Goal: Task Accomplishment & Management: Use online tool/utility

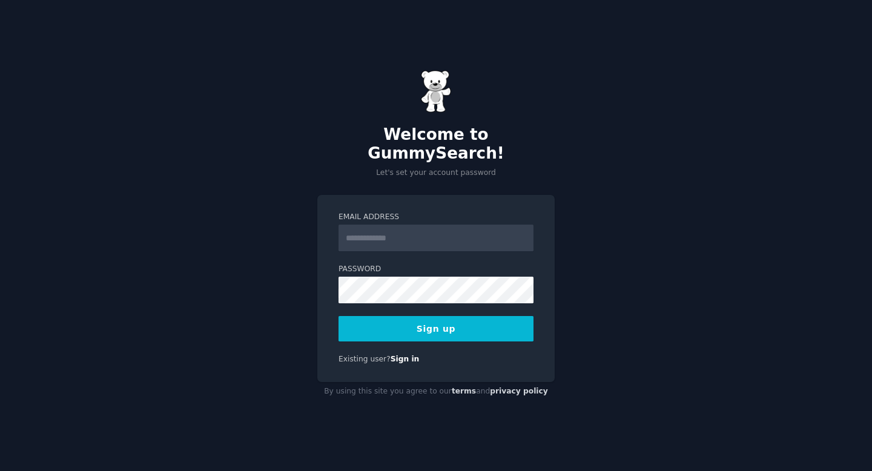
click at [391, 236] on input "Email Address" at bounding box center [436, 238] width 195 height 27
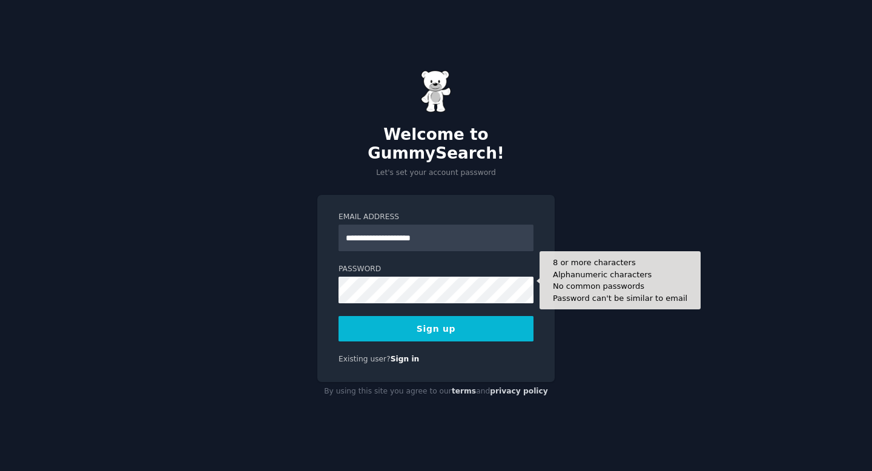
type input "**********"
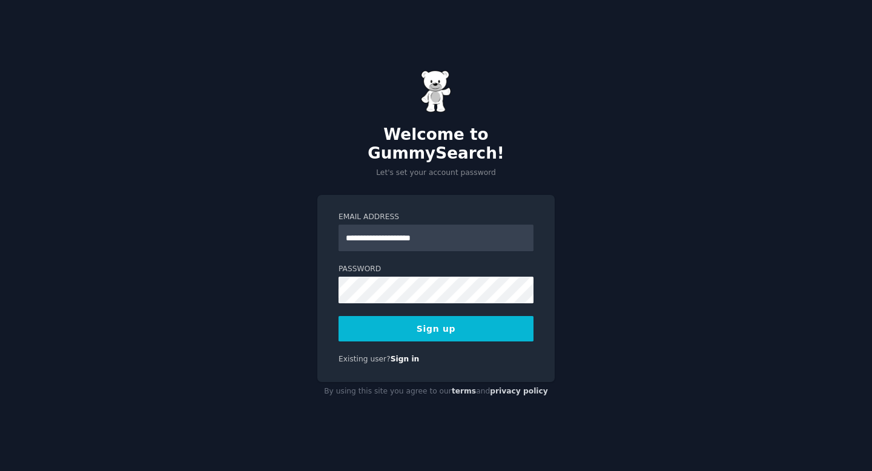
click at [379, 322] on button "Sign up" at bounding box center [436, 328] width 195 height 25
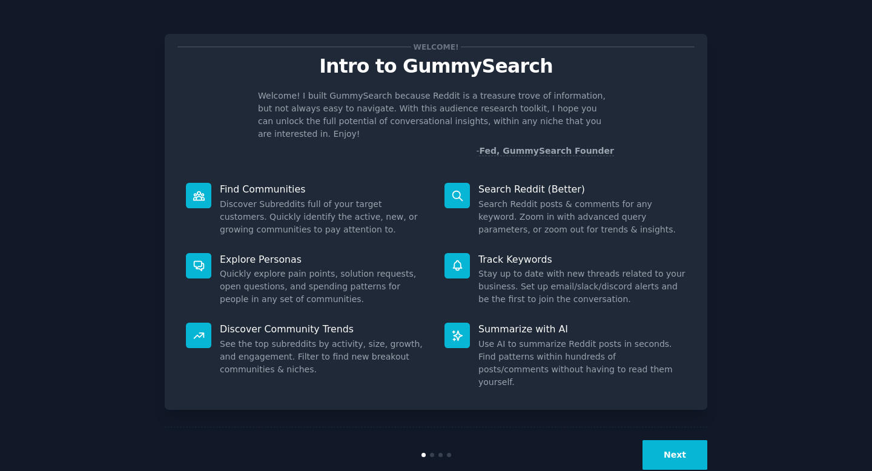
click at [663, 440] on button "Next" at bounding box center [675, 455] width 65 height 30
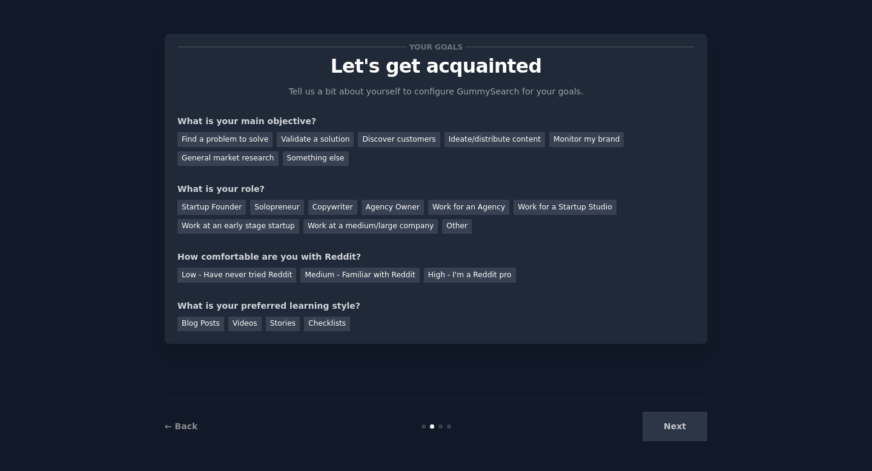
click at [663, 428] on div "Next" at bounding box center [617, 427] width 181 height 30
click at [321, 138] on div "Validate a solution" at bounding box center [315, 139] width 77 height 15
click at [227, 209] on div "Startup Founder" at bounding box center [212, 207] width 68 height 15
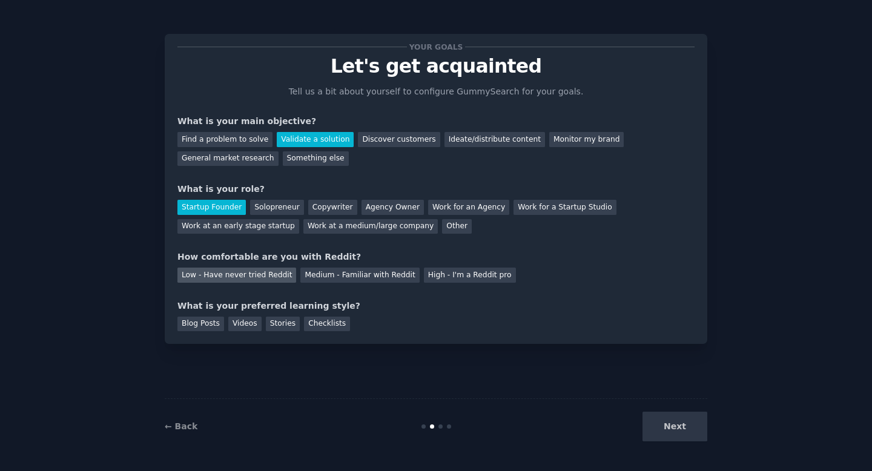
click at [239, 281] on div "Low - Have never tried Reddit" at bounding box center [237, 275] width 119 height 15
click at [208, 324] on div "Blog Posts" at bounding box center [201, 324] width 47 height 15
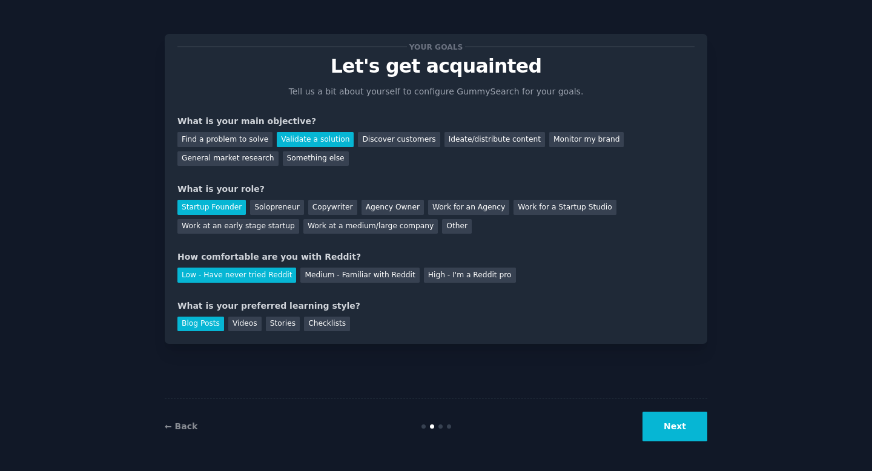
click at [680, 442] on div "← Back Next" at bounding box center [436, 427] width 543 height 56
click at [676, 430] on button "Next" at bounding box center [675, 427] width 65 height 30
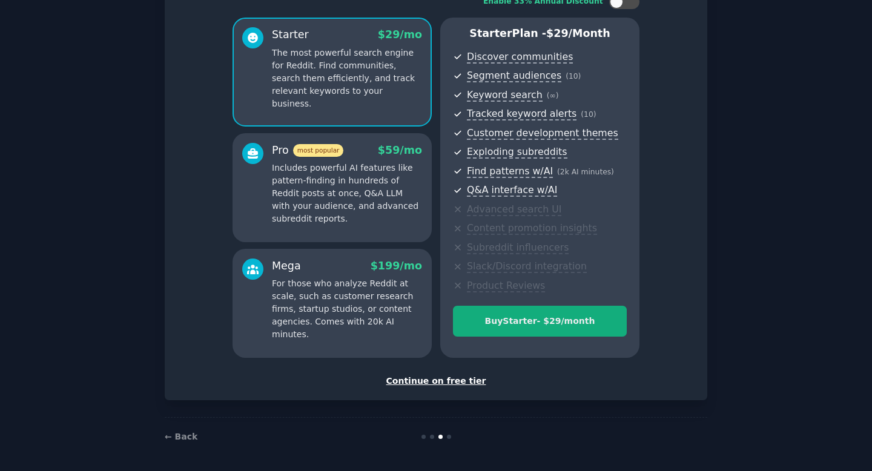
scroll to position [93, 0]
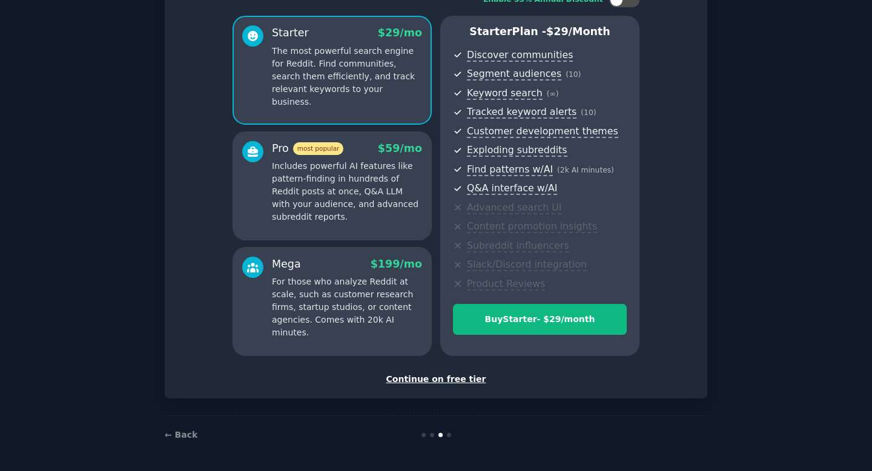
click at [460, 378] on div "Continue on free tier" at bounding box center [436, 379] width 517 height 13
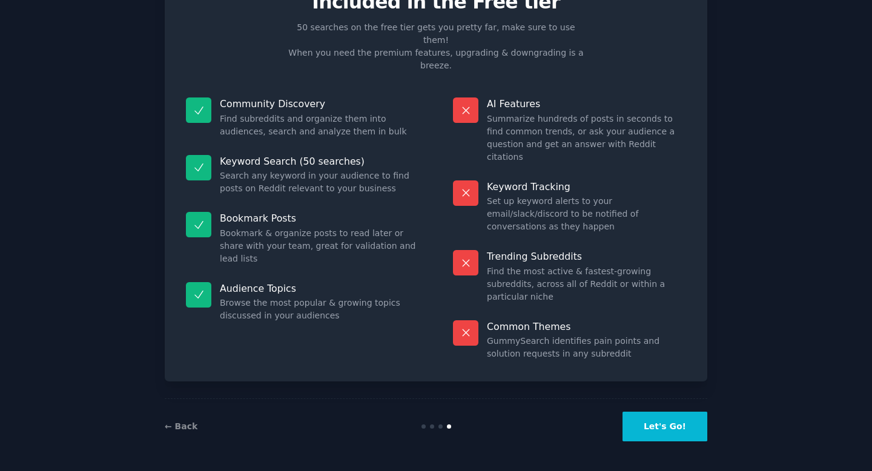
scroll to position [1, 0]
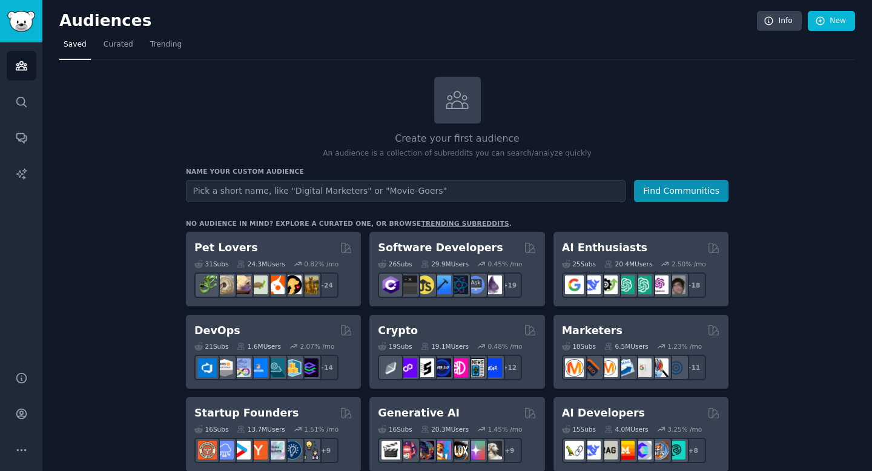
click at [324, 191] on input "text" at bounding box center [406, 191] width 440 height 22
type input "padel"
click at [634, 180] on button "Find Communities" at bounding box center [681, 191] width 95 height 22
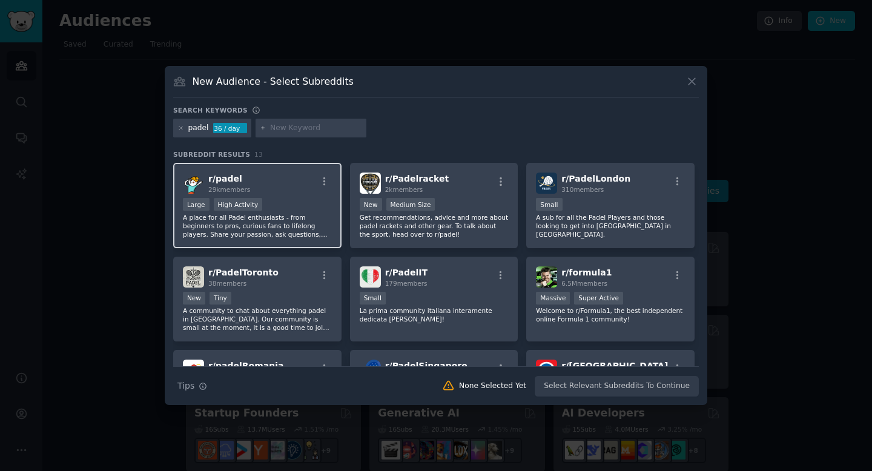
click at [292, 227] on p "A place for all Padel enthusiasts - from beginners to pros, curious fans to lif…" at bounding box center [257, 225] width 149 height 25
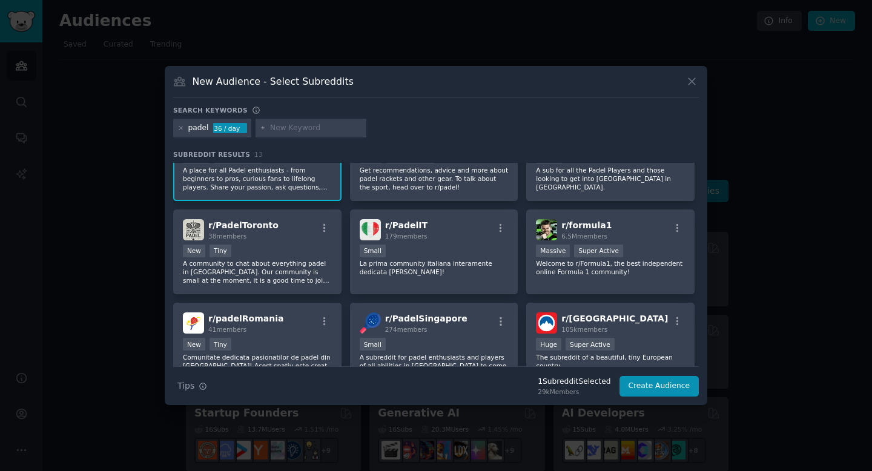
scroll to position [48, 0]
click at [181, 131] on icon at bounding box center [181, 128] width 7 height 7
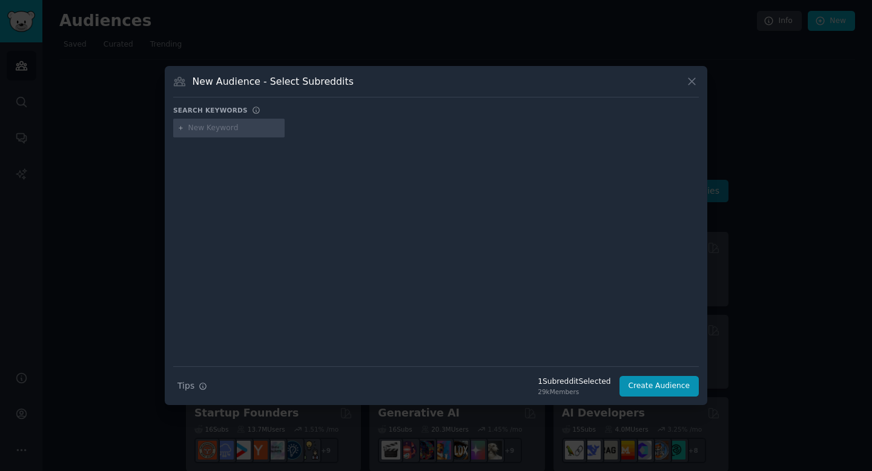
click at [214, 127] on input "text" at bounding box center [234, 128] width 92 height 11
type input "boat repair"
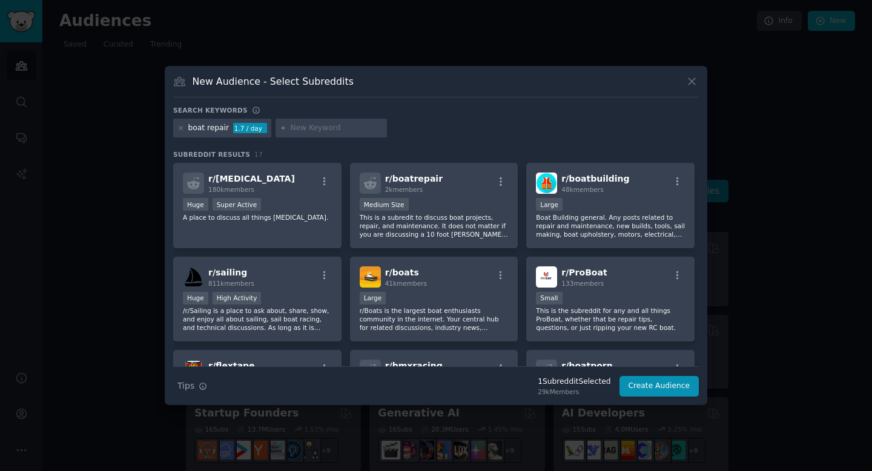
click at [270, 248] on div "r/ [MEDICAL_DATA] 180k members Huge Super Active A place to discuss all things …" at bounding box center [436, 431] width 526 height 536
click at [281, 238] on div "r/ [MEDICAL_DATA] 180k members Huge Super Active A place to discuss all things …" at bounding box center [257, 205] width 168 height 85
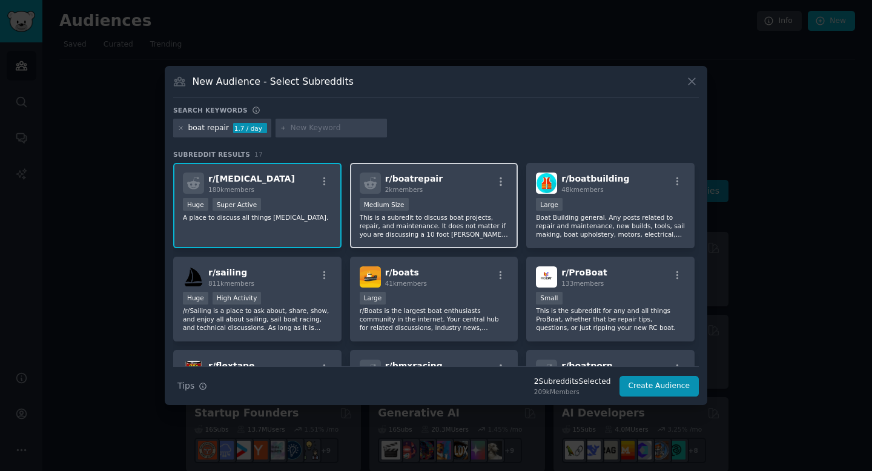
click at [442, 247] on div "r/ boatrepair 2k members Medium Size This is a subredit to discuss boat project…" at bounding box center [434, 205] width 168 height 85
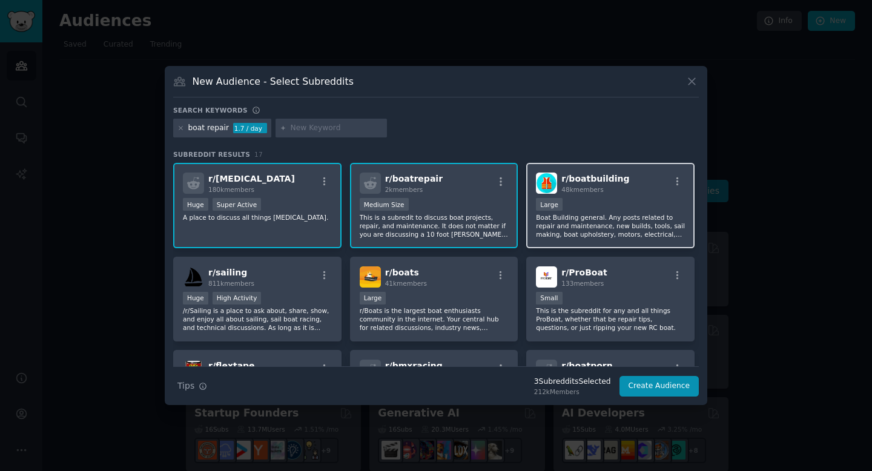
click at [588, 224] on p "Boat Building general. Any posts related to repair and maintenance, new builds,…" at bounding box center [610, 225] width 149 height 25
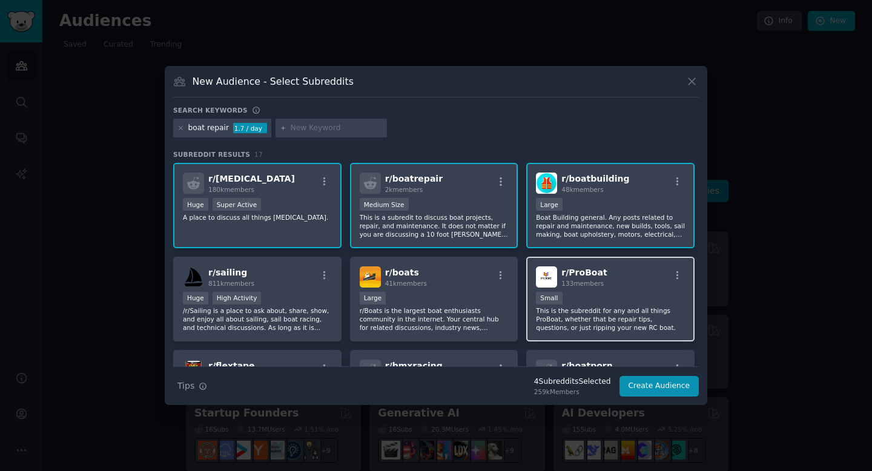
click at [595, 314] on p "This is the subreddit for any and all things ProBoat, whether that be repair ti…" at bounding box center [610, 319] width 149 height 25
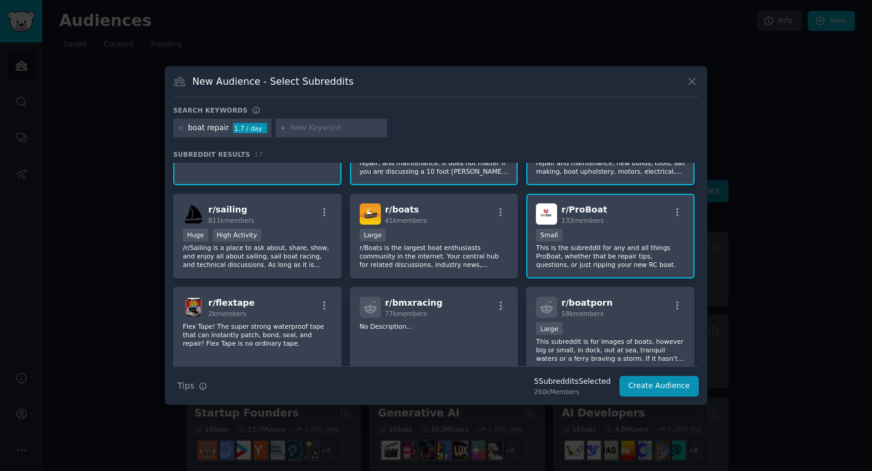
scroll to position [82, 0]
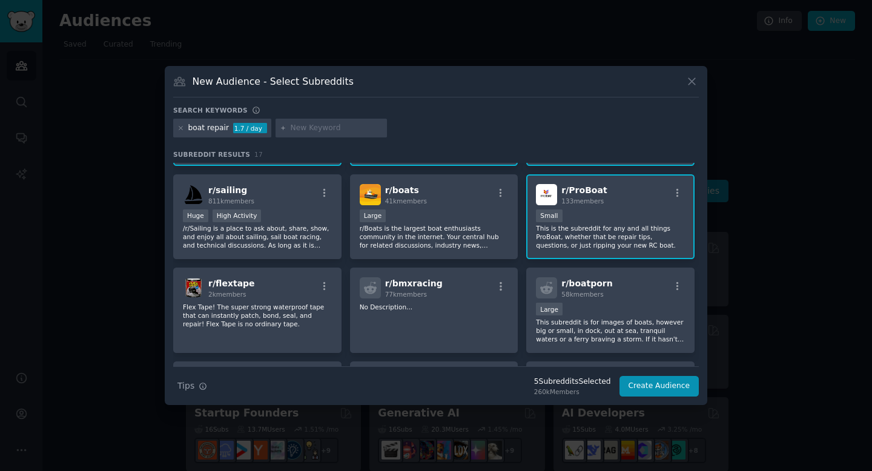
click at [595, 314] on div "Large" at bounding box center [610, 310] width 149 height 15
click at [651, 393] on button "Create Audience" at bounding box center [660, 386] width 80 height 21
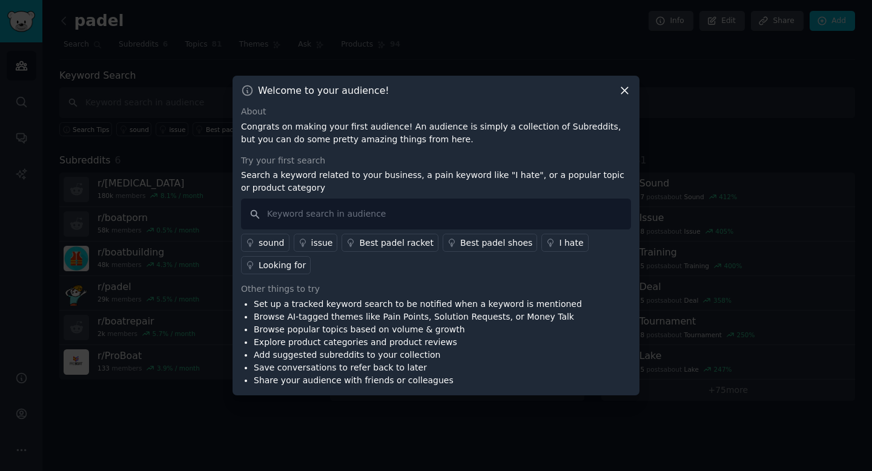
click at [322, 132] on p "Congrats on making your first audience! An audience is simply a collection of S…" at bounding box center [436, 133] width 390 height 25
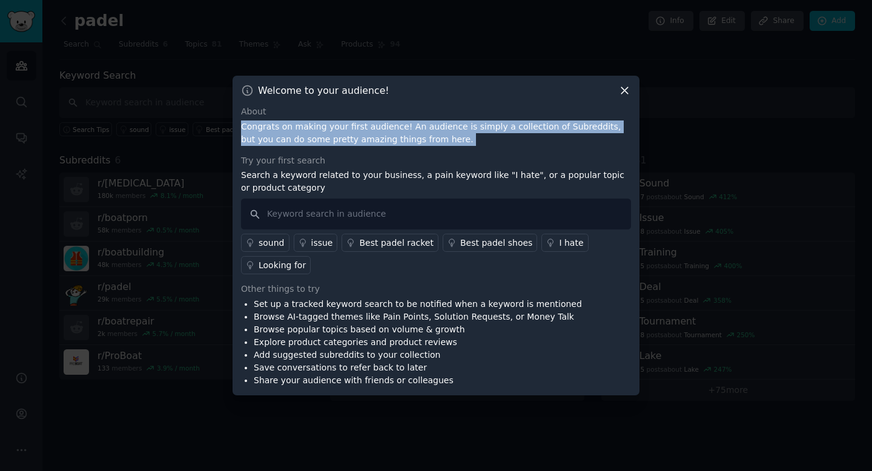
click at [322, 132] on p "Congrats on making your first audience! An audience is simply a collection of S…" at bounding box center [436, 133] width 390 height 25
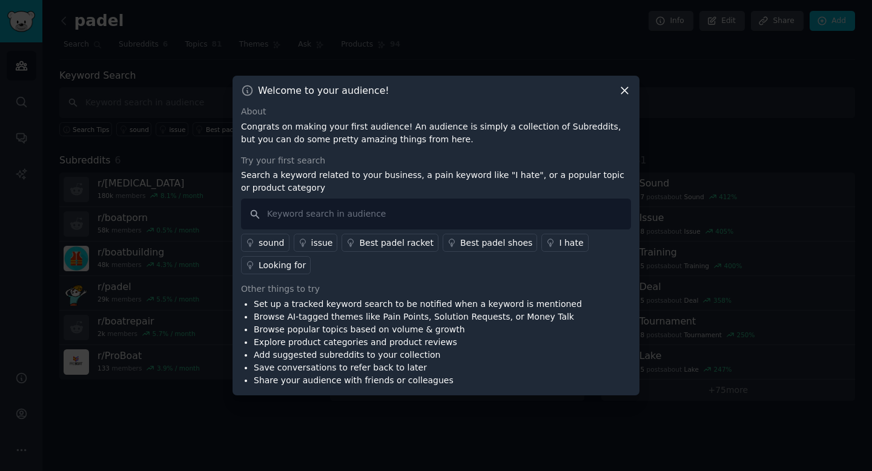
click at [322, 132] on p "Congrats on making your first audience! An audience is simply a collection of S…" at bounding box center [436, 133] width 390 height 25
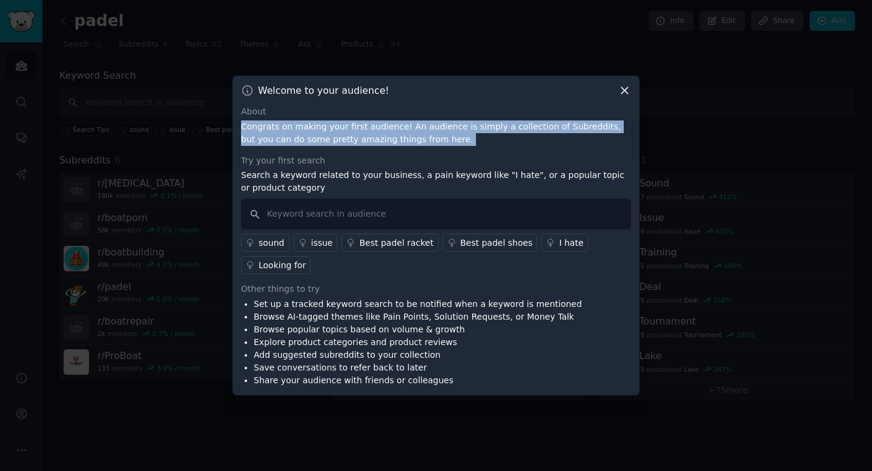
click at [322, 132] on p "Congrats on making your first audience! An audience is simply a collection of S…" at bounding box center [436, 133] width 390 height 25
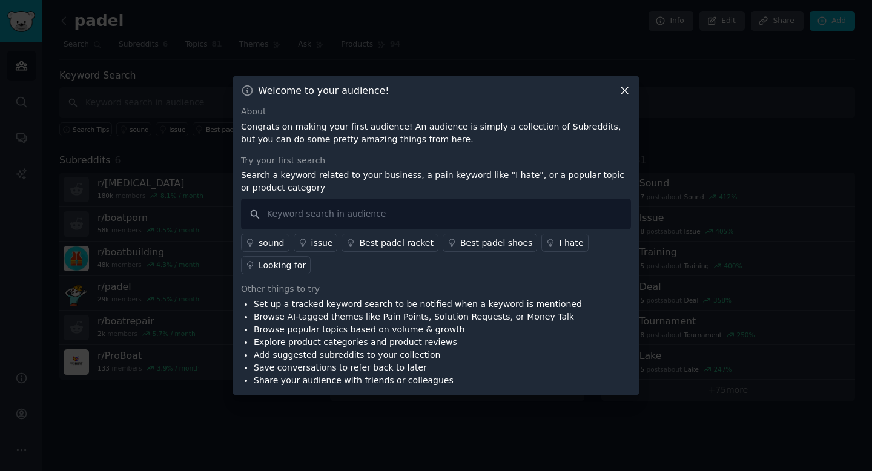
click at [322, 132] on p "Congrats on making your first audience! An audience is simply a collection of S…" at bounding box center [436, 133] width 390 height 25
click at [324, 182] on p "Search a keyword related to your business, a pain keyword like "I hate", or a p…" at bounding box center [436, 181] width 390 height 25
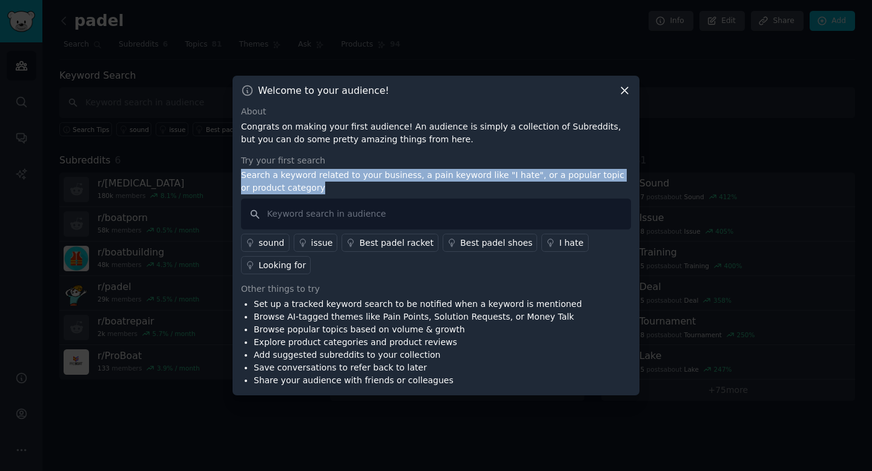
click at [335, 188] on p "Search a keyword related to your business, a pain keyword like "I hate", or a p…" at bounding box center [436, 181] width 390 height 25
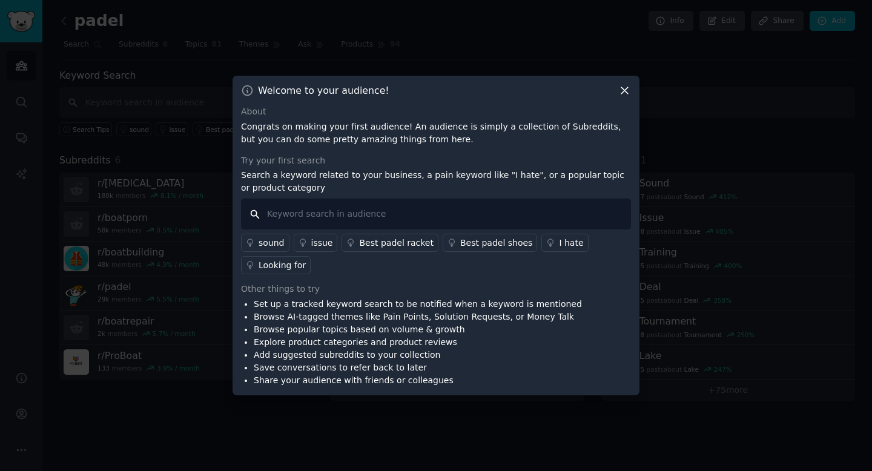
click at [340, 216] on input "text" at bounding box center [436, 214] width 390 height 31
type input "b"
type input "repair"
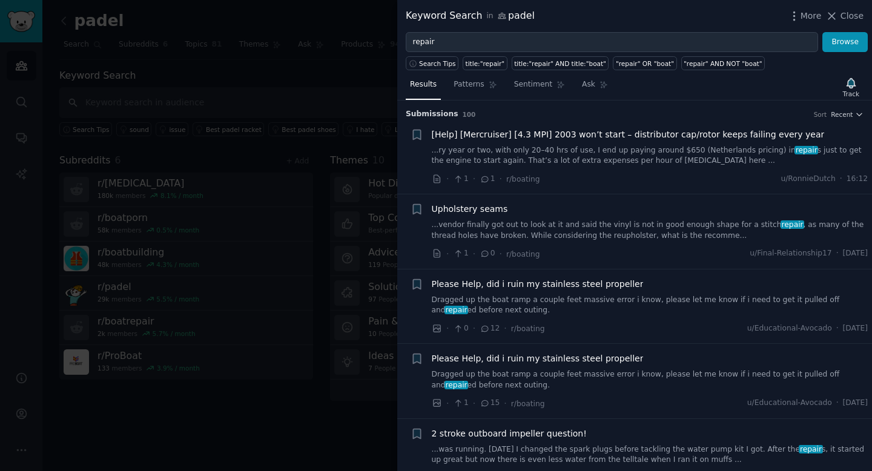
click at [254, 199] on div at bounding box center [436, 235] width 872 height 471
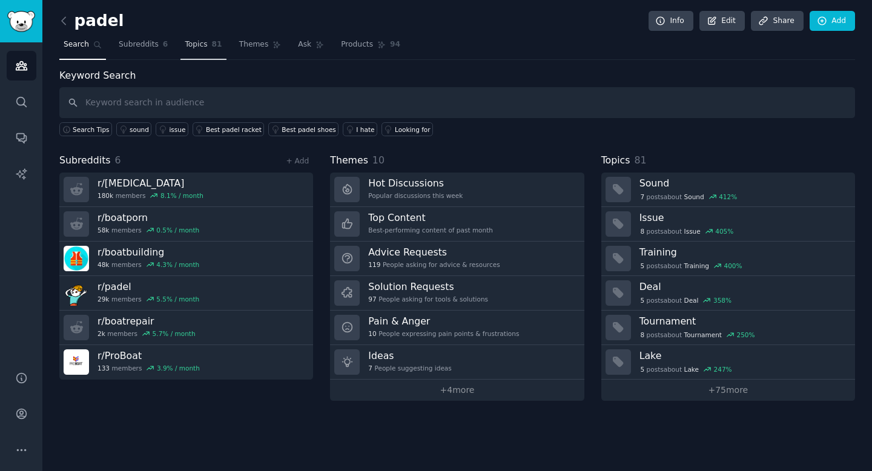
click at [191, 45] on span "Topics" at bounding box center [196, 44] width 22 height 11
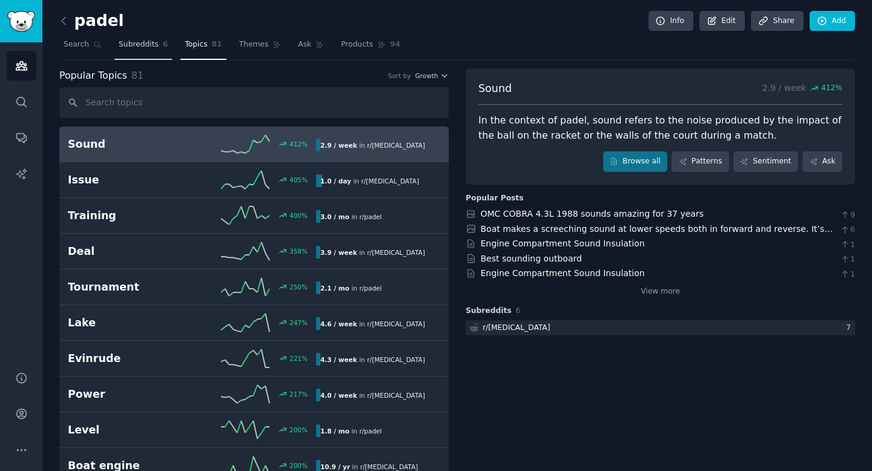
click at [136, 42] on span "Subreddits" at bounding box center [139, 44] width 40 height 11
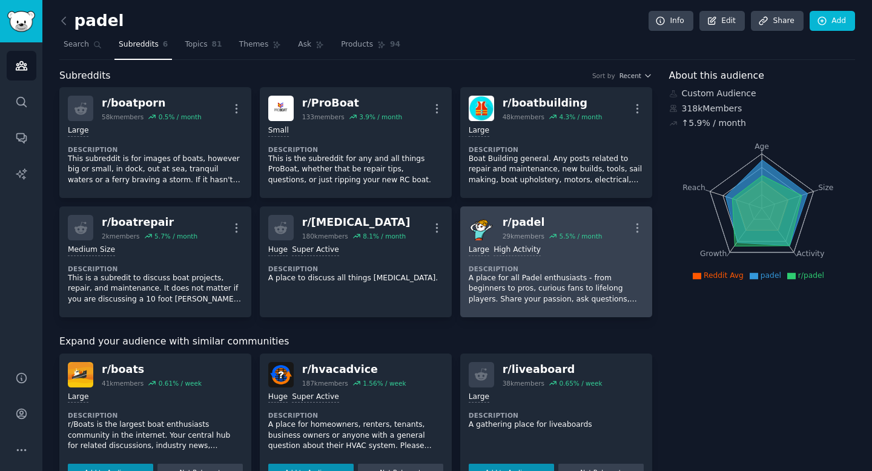
click at [593, 240] on div "5.5 % / month" at bounding box center [580, 236] width 43 height 8
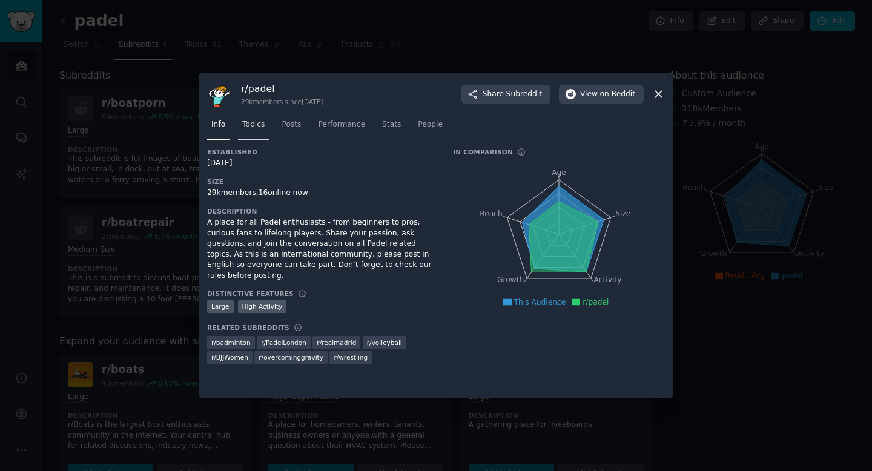
click at [253, 128] on span "Topics" at bounding box center [253, 124] width 22 height 11
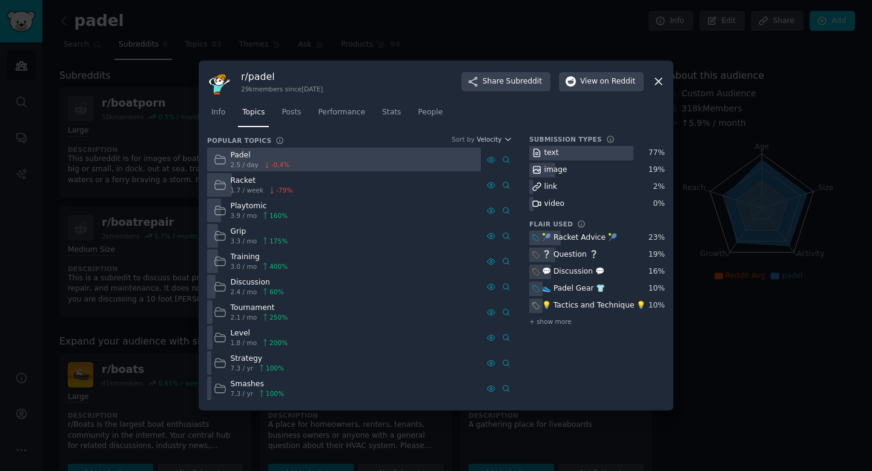
click at [601, 242] on div "🎾 Racket Advice 🎾" at bounding box center [579, 238] width 75 height 11
click at [660, 240] on div "23 %" at bounding box center [657, 238] width 16 height 11
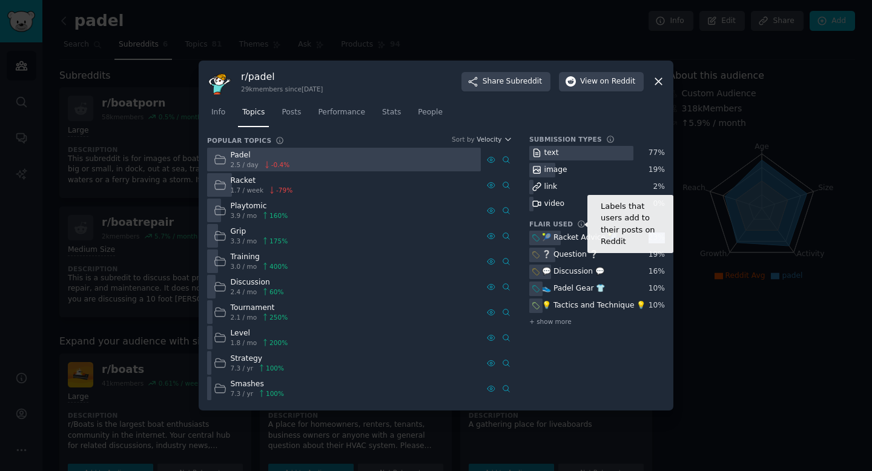
click at [578, 225] on icon at bounding box center [581, 224] width 8 height 8
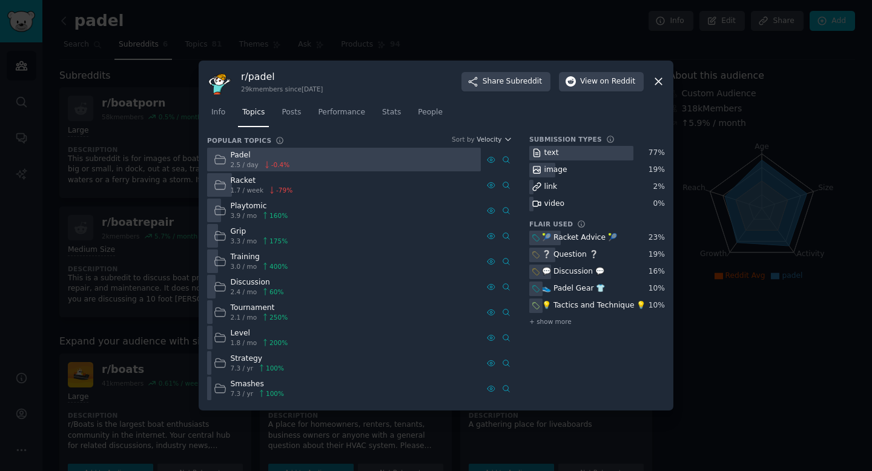
click at [574, 237] on div "🎾 Racket Advice 🎾" at bounding box center [579, 238] width 75 height 11
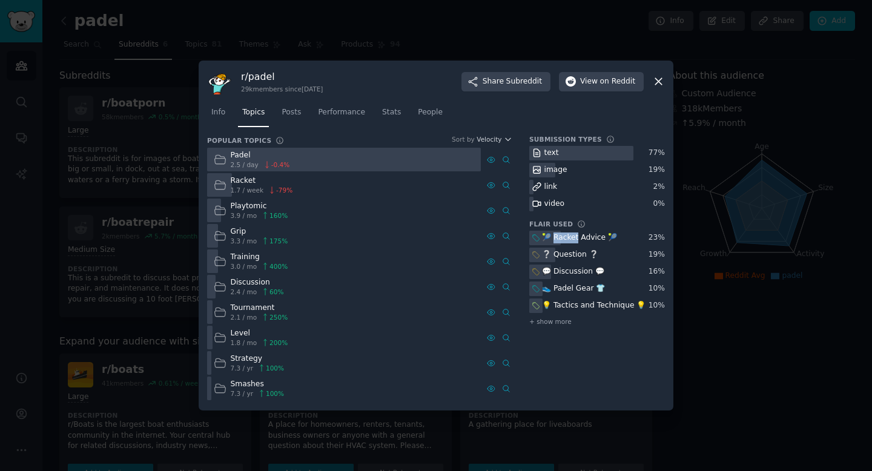
click at [574, 237] on div "🎾 Racket Advice 🎾" at bounding box center [579, 238] width 75 height 11
click at [545, 325] on span "+ show more" at bounding box center [551, 321] width 42 height 8
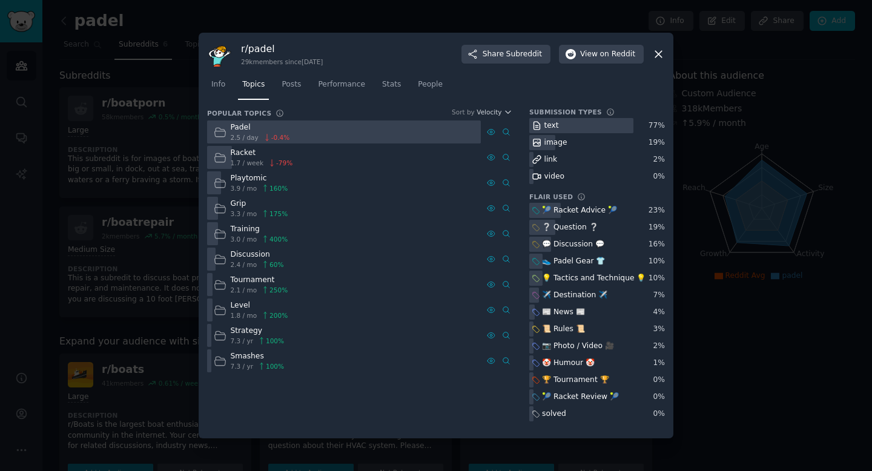
click at [571, 208] on div "🎾 Racket Advice 🎾" at bounding box center [579, 210] width 75 height 11
click at [447, 156] on div "Racket 1.7 / week -79 %" at bounding box center [344, 158] width 274 height 24
click at [244, 155] on div "Racket" at bounding box center [262, 153] width 62 height 11
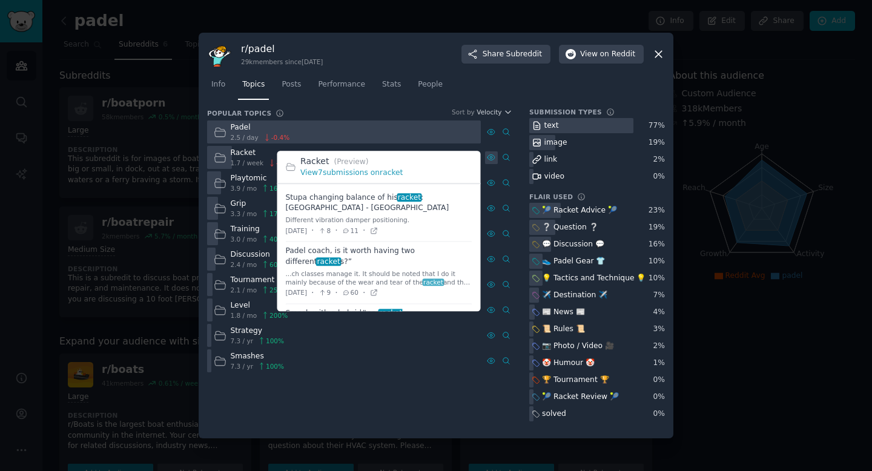
click at [490, 158] on icon at bounding box center [491, 157] width 2 height 2
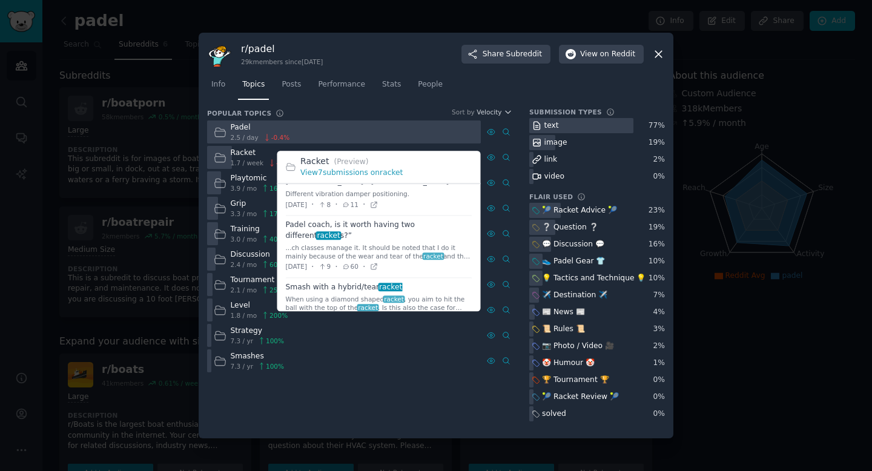
scroll to position [27, 0]
click at [349, 222] on span at bounding box center [379, 246] width 187 height 62
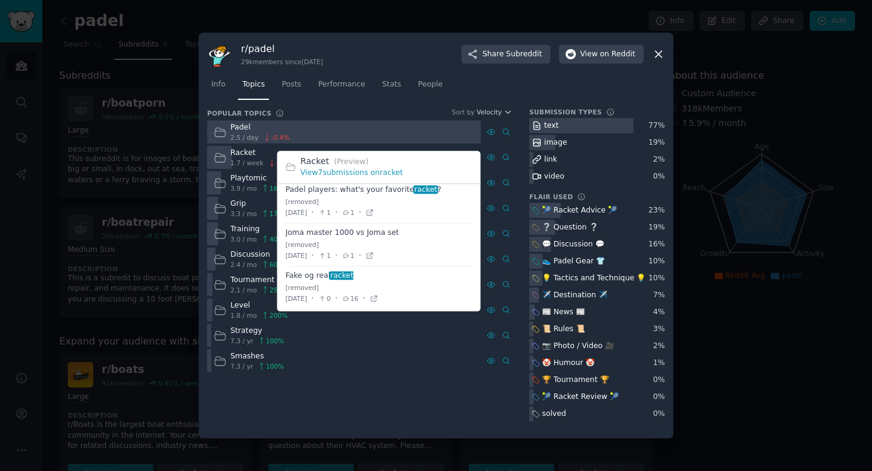
scroll to position [209, 0]
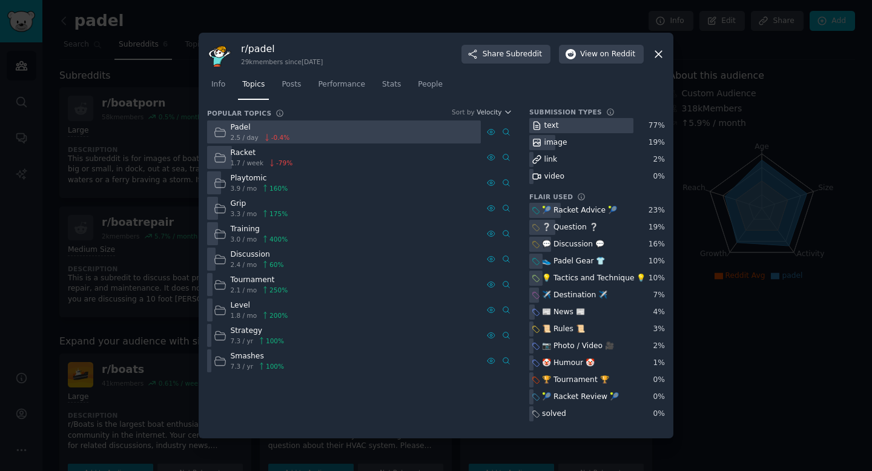
click at [656, 58] on icon at bounding box center [659, 54] width 13 height 13
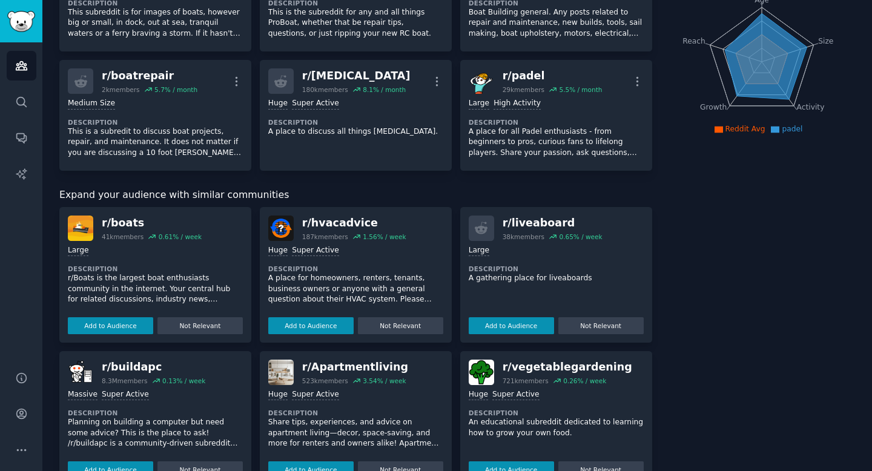
scroll to position [152, 0]
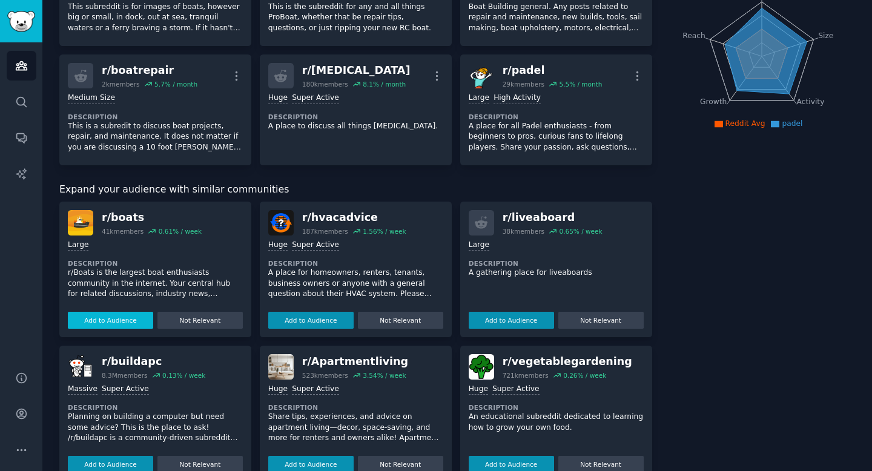
click at [135, 313] on button "Add to Audience" at bounding box center [110, 320] width 85 height 17
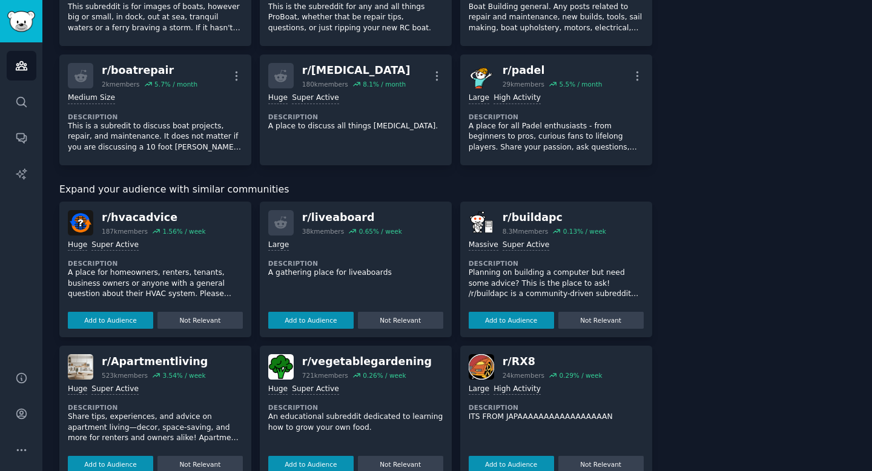
scroll to position [0, 0]
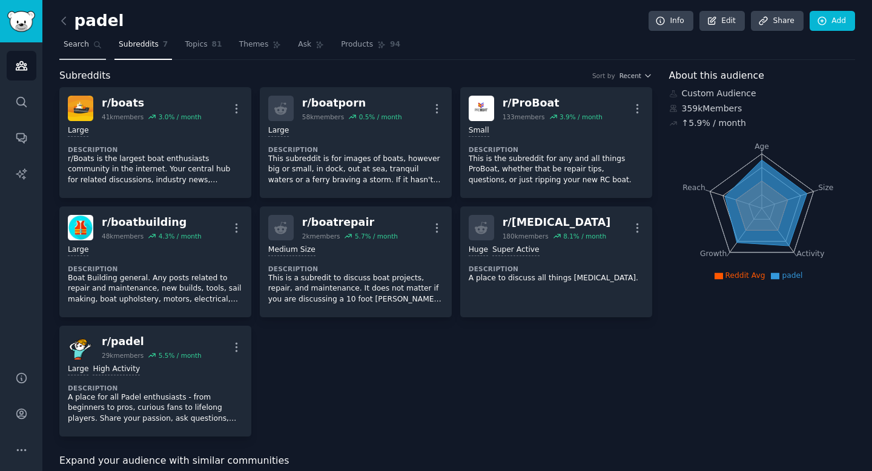
click at [92, 48] on link "Search" at bounding box center [82, 47] width 47 height 25
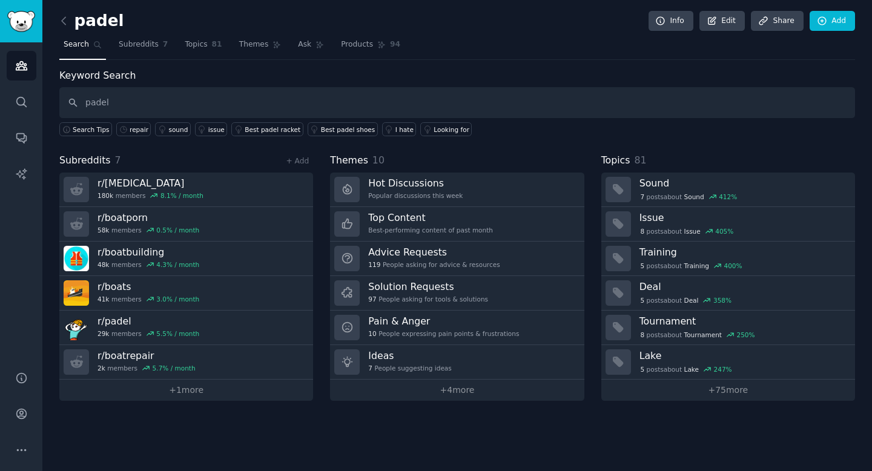
type input "padel"
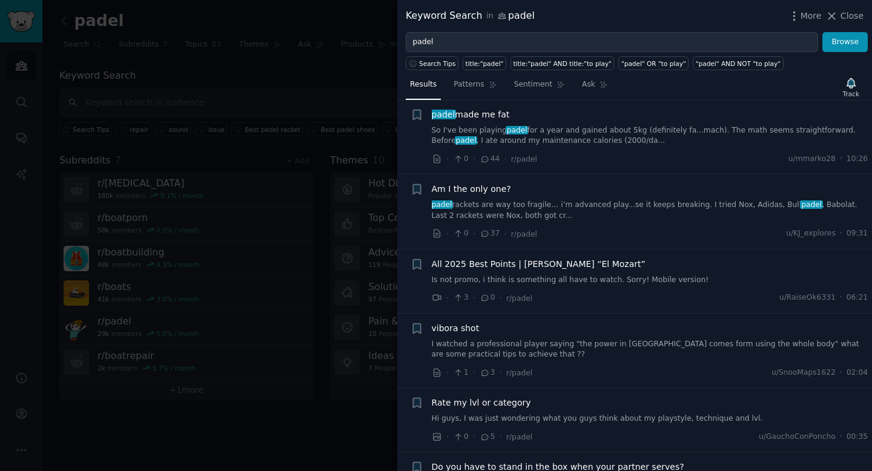
scroll to position [236, 0]
click at [635, 208] on link "padel rackets are way too fragile… i’m advanced play...se it keeps breaking. I …" at bounding box center [650, 208] width 437 height 21
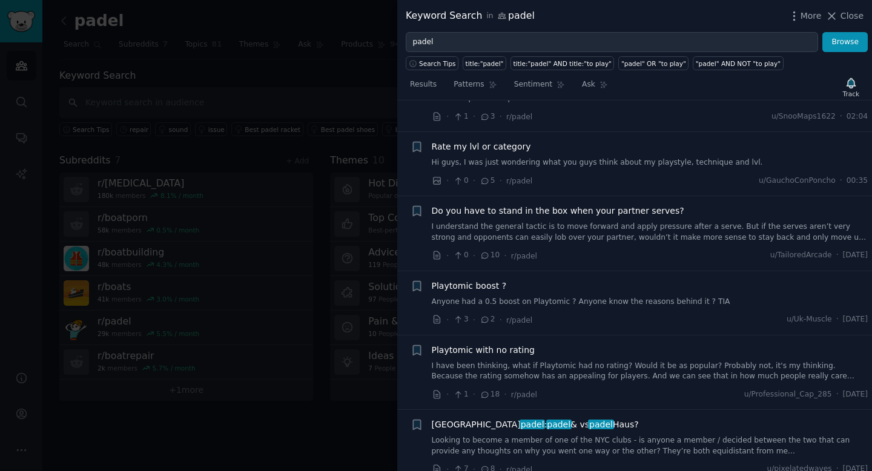
scroll to position [673, 0]
click at [600, 169] on div "Rate my lvl or category Hi guys, I was just wondering what you guys think about…" at bounding box center [650, 163] width 437 height 47
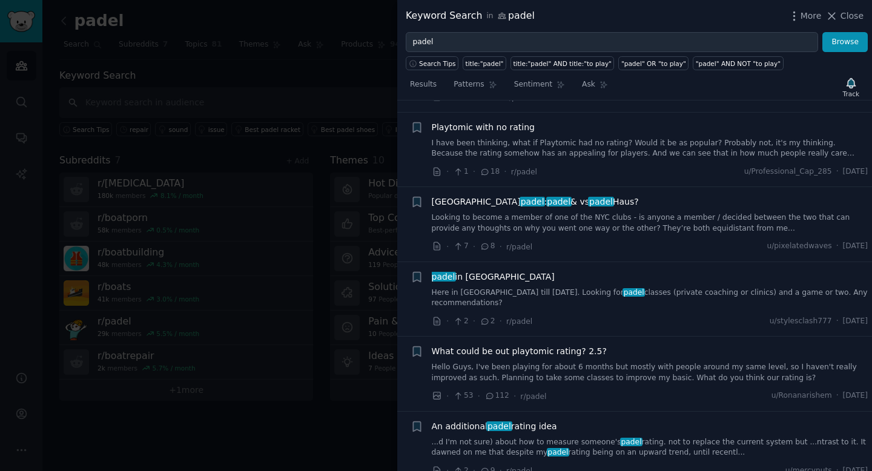
scroll to position [895, 0]
click at [581, 223] on link "Looking to become a member of one of the NYC clubs - is anyone a member / decid…" at bounding box center [650, 222] width 437 height 21
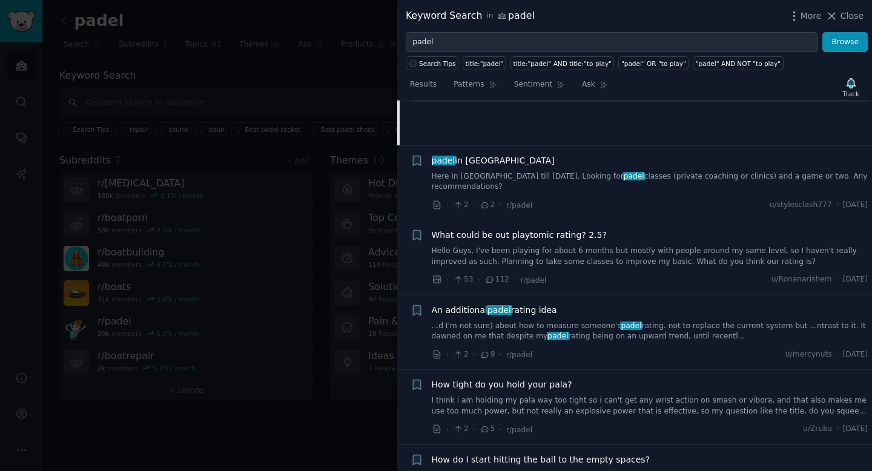
scroll to position [1021, 0]
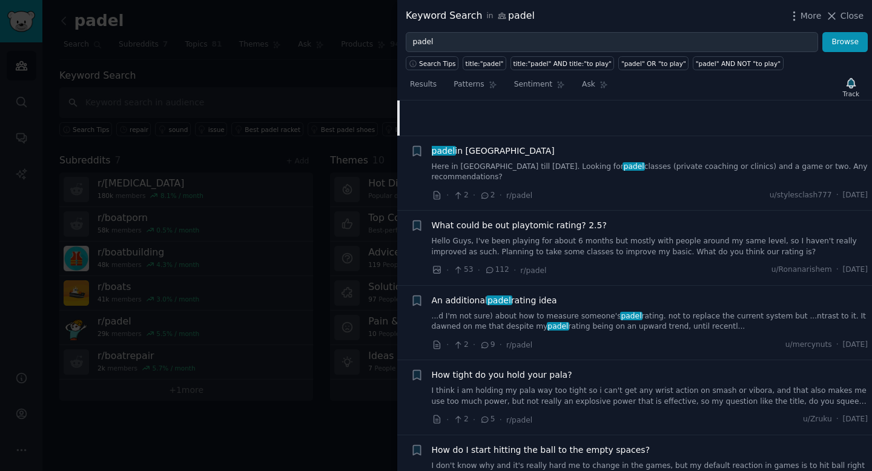
click at [523, 173] on link "Here in [GEOGRAPHIC_DATA] till [DATE]. Looking for padel classes (private coach…" at bounding box center [650, 172] width 437 height 21
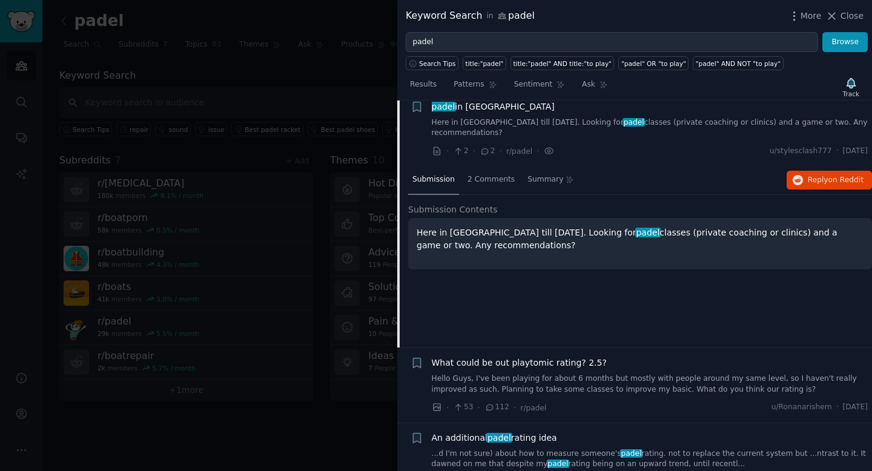
scroll to position [874, 0]
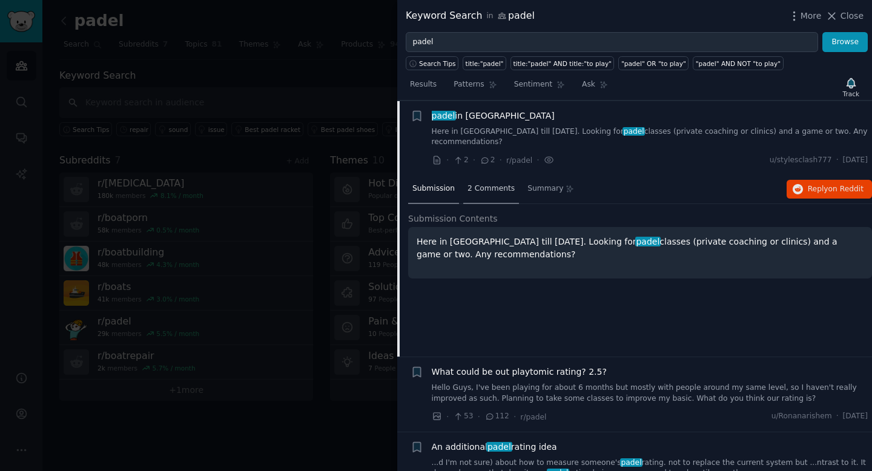
click at [487, 191] on span "2 Comments" at bounding box center [491, 189] width 47 height 11
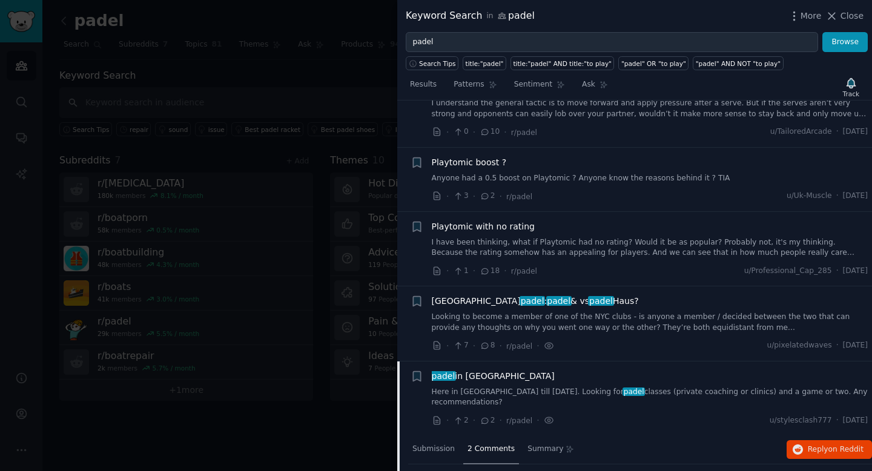
scroll to position [0, 0]
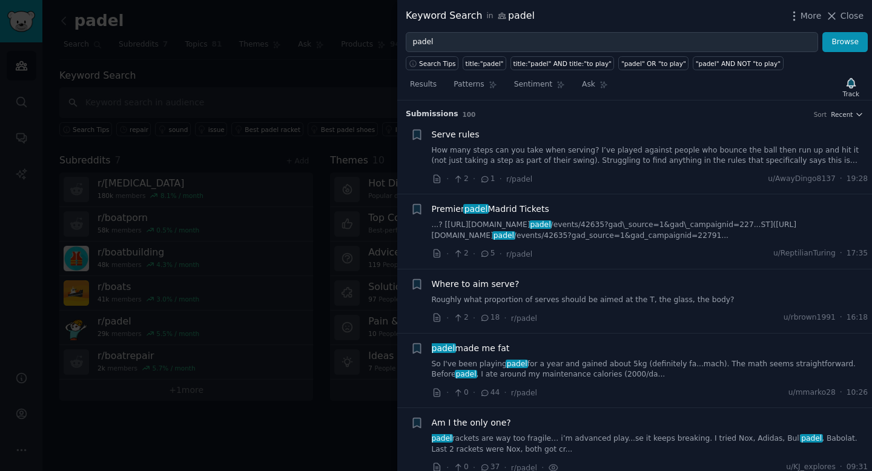
click at [285, 132] on div at bounding box center [436, 235] width 872 height 471
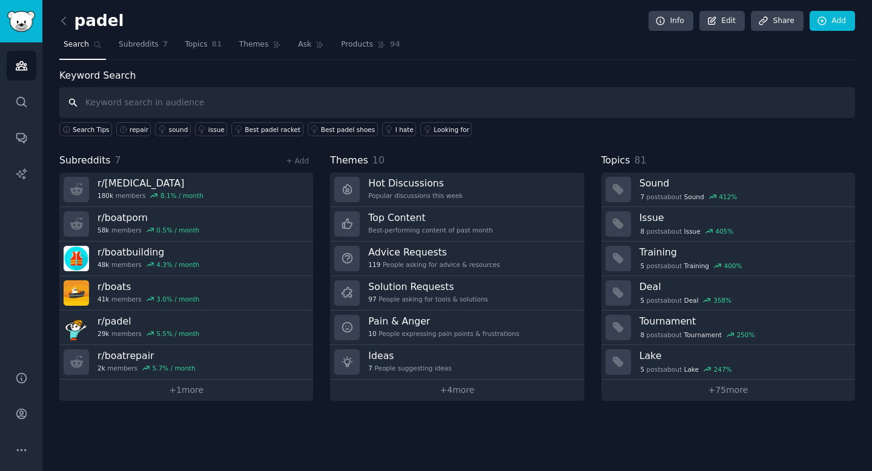
click at [232, 98] on input "text" at bounding box center [457, 102] width 796 height 31
click at [208, 42] on link "Topics 81" at bounding box center [203, 47] width 45 height 25
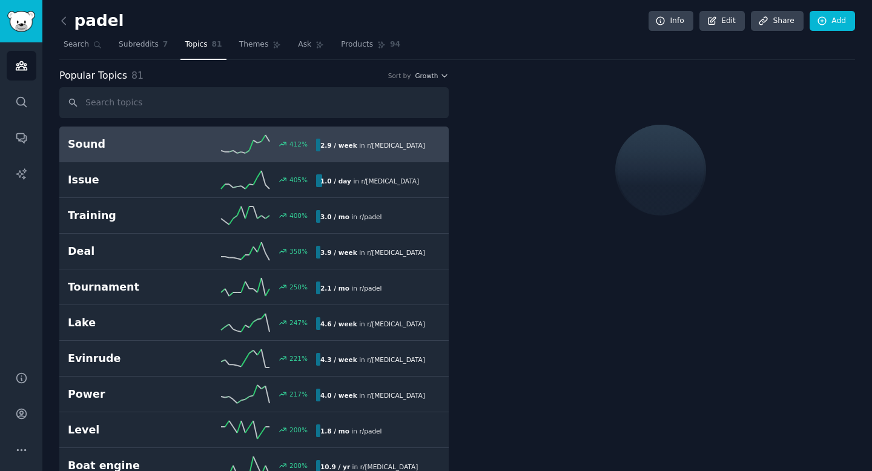
click at [204, 91] on input "text" at bounding box center [254, 102] width 390 height 31
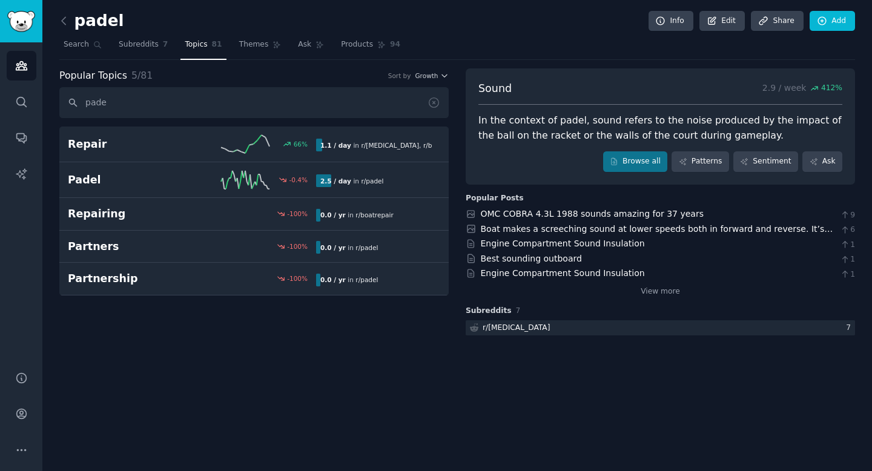
type input "padel"
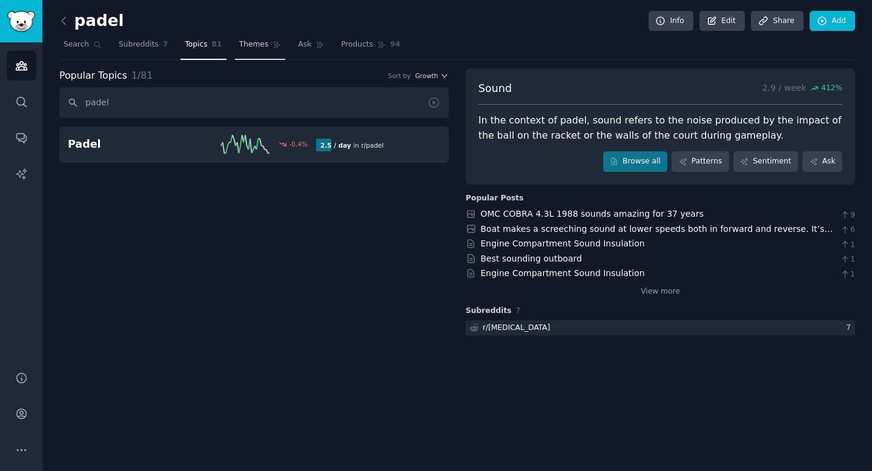
click at [266, 51] on link "Themes" at bounding box center [260, 47] width 51 height 25
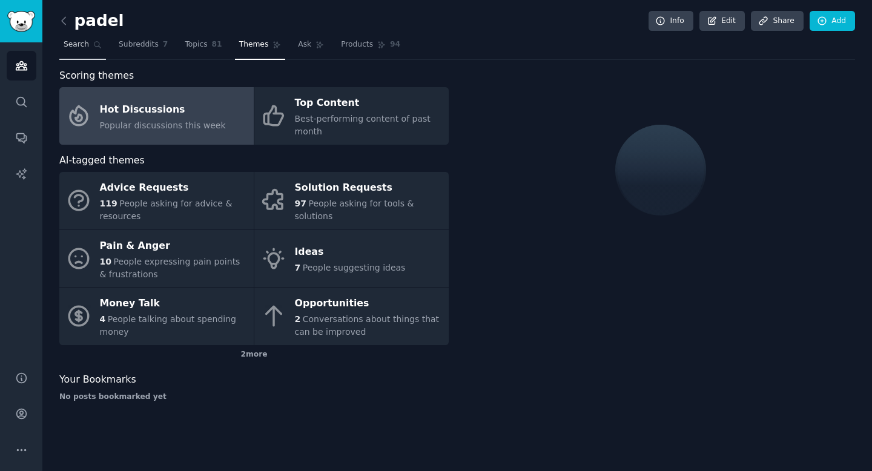
click at [82, 42] on span "Search" at bounding box center [76, 44] width 25 height 11
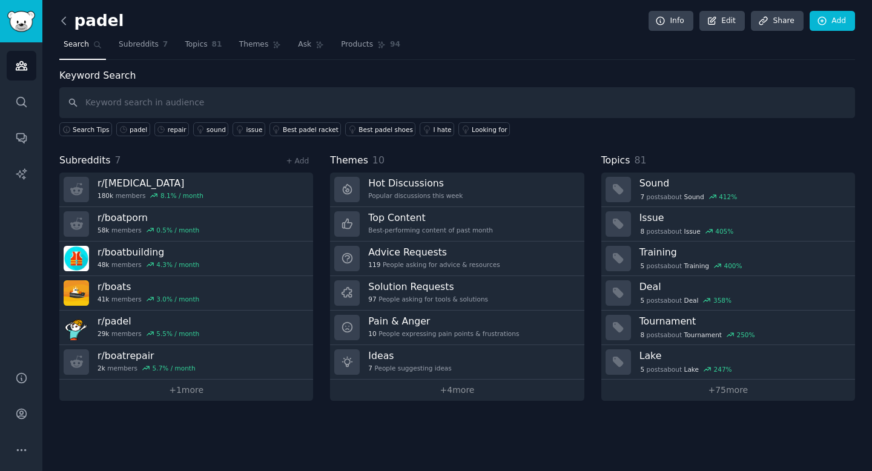
click at [64, 17] on icon at bounding box center [64, 20] width 4 height 7
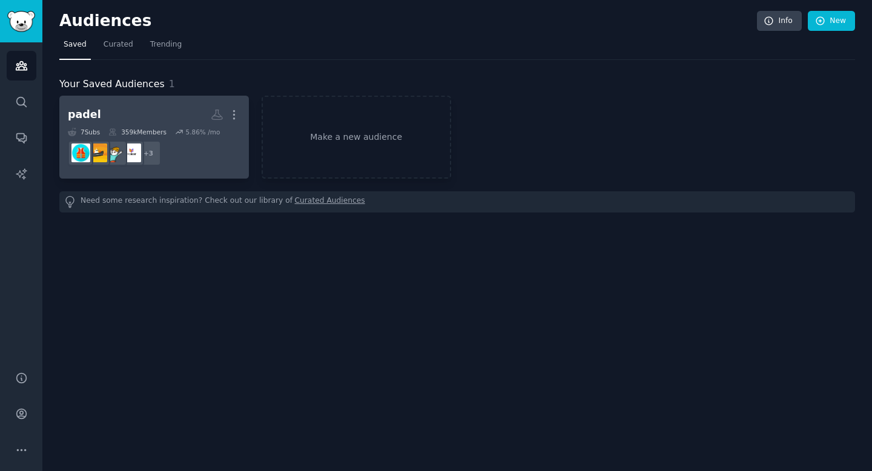
click at [114, 111] on h2 "padel More" at bounding box center [154, 114] width 173 height 21
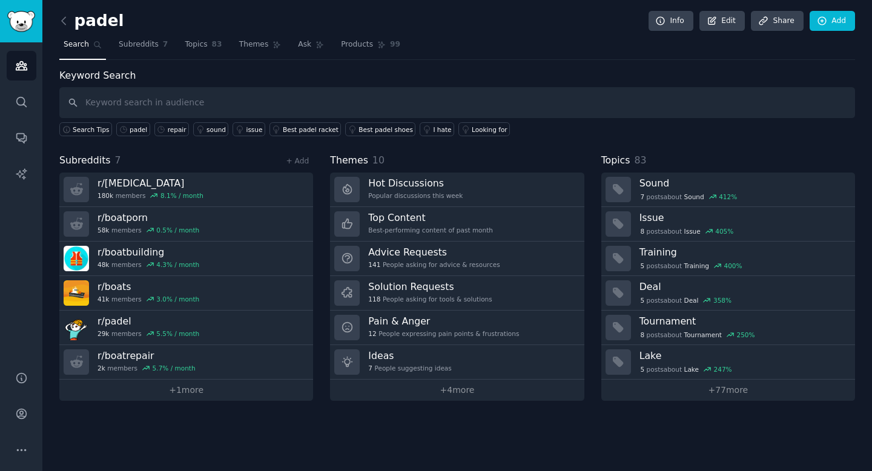
click at [91, 21] on h2 "padel" at bounding box center [91, 21] width 65 height 19
click at [736, 22] on link "Edit" at bounding box center [722, 21] width 45 height 21
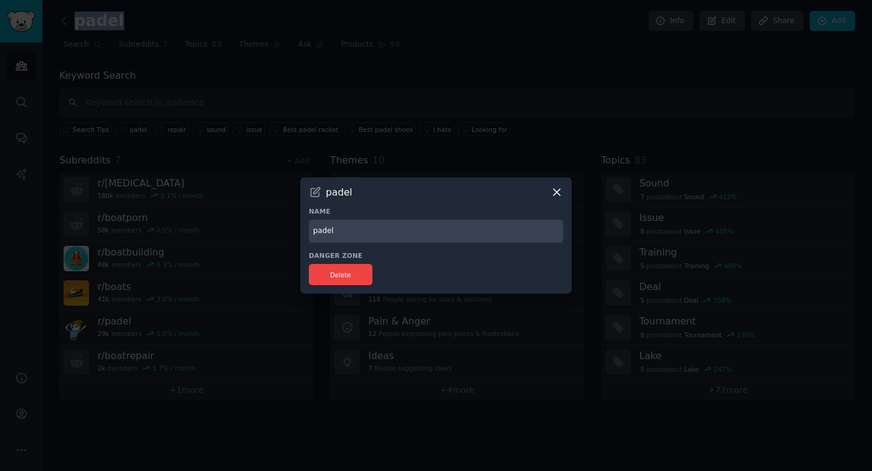
click at [387, 229] on input "padel" at bounding box center [436, 232] width 254 height 24
type input "[MEDICAL_DATA]"
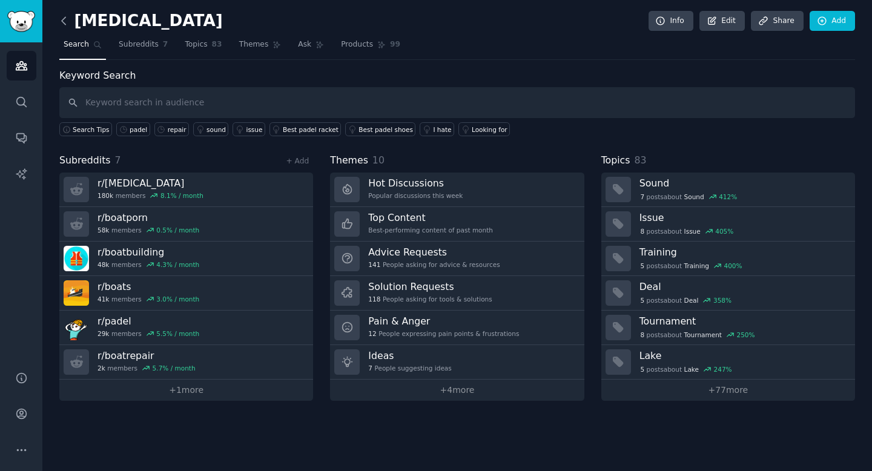
click at [68, 19] on icon at bounding box center [64, 21] width 13 height 13
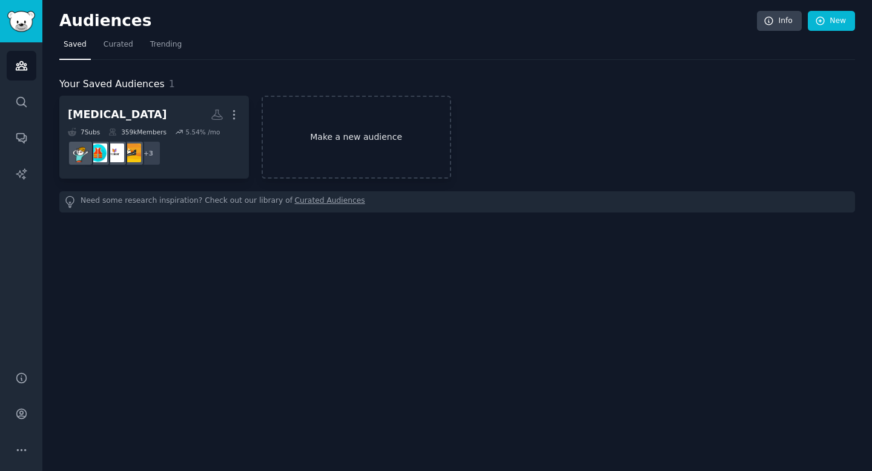
click at [320, 142] on link "Make a new audience" at bounding box center [357, 137] width 190 height 83
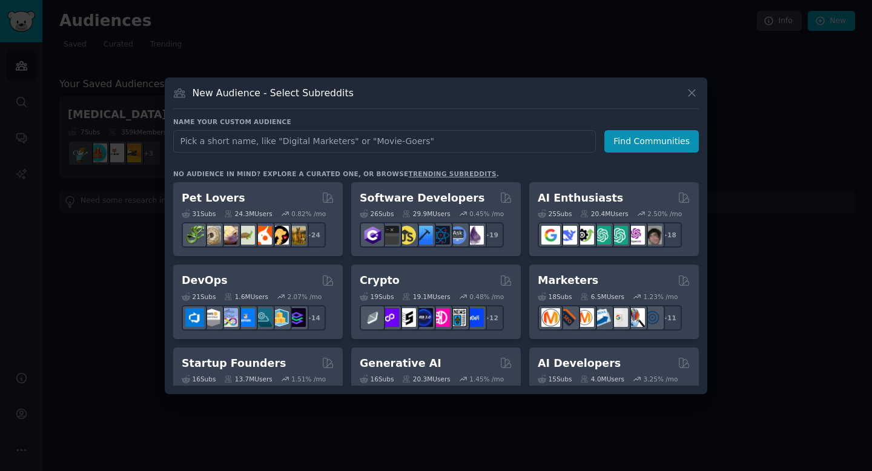
click at [304, 140] on input "text" at bounding box center [384, 141] width 423 height 22
type input "padel"
click at [651, 145] on button "Find Communities" at bounding box center [652, 141] width 95 height 22
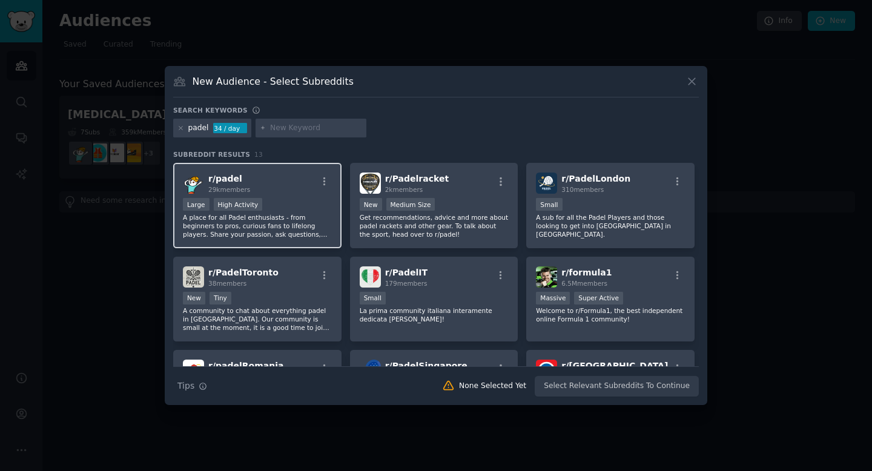
click at [287, 210] on div ">= 80th percentile for submissions / day Large High Activity" at bounding box center [257, 205] width 149 height 15
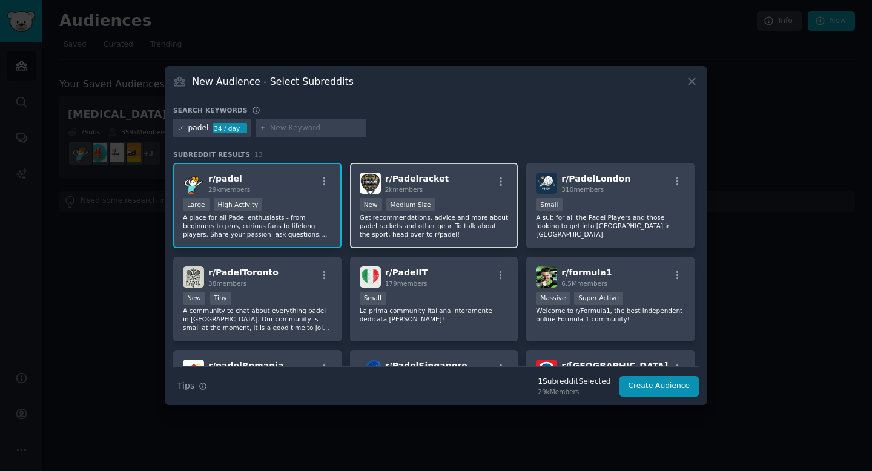
click at [433, 231] on p "Get recommendations, advice and more about padel rackets and other gear. To tal…" at bounding box center [434, 225] width 149 height 25
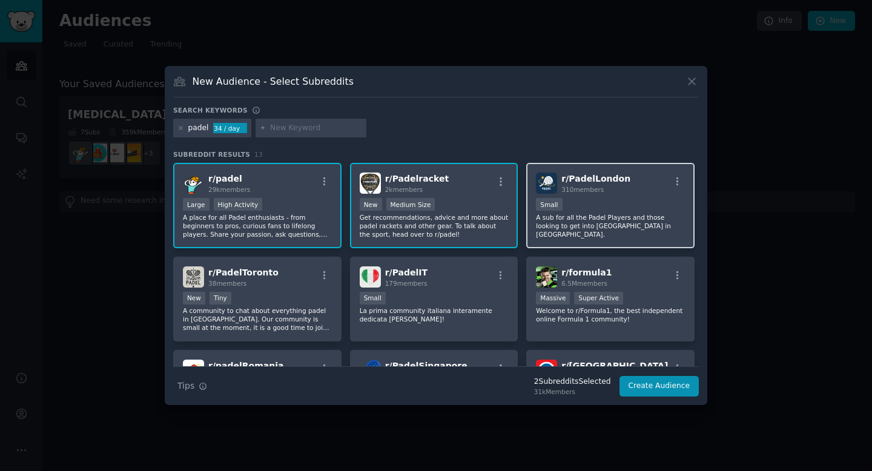
click at [589, 244] on div "r/ PadelLondon 310 members Small A sub for all the Padel Players and those look…" at bounding box center [611, 205] width 168 height 85
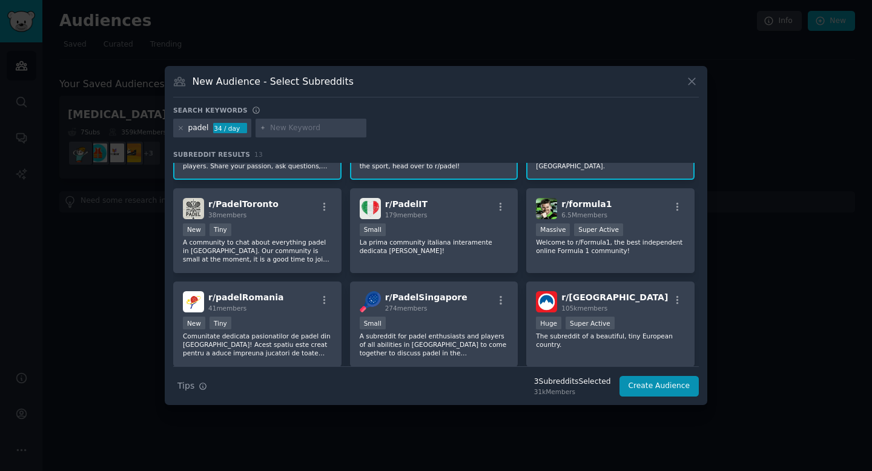
scroll to position [69, 0]
click at [290, 253] on p "A community to chat about everything padel in [GEOGRAPHIC_DATA]. Our community …" at bounding box center [257, 250] width 149 height 25
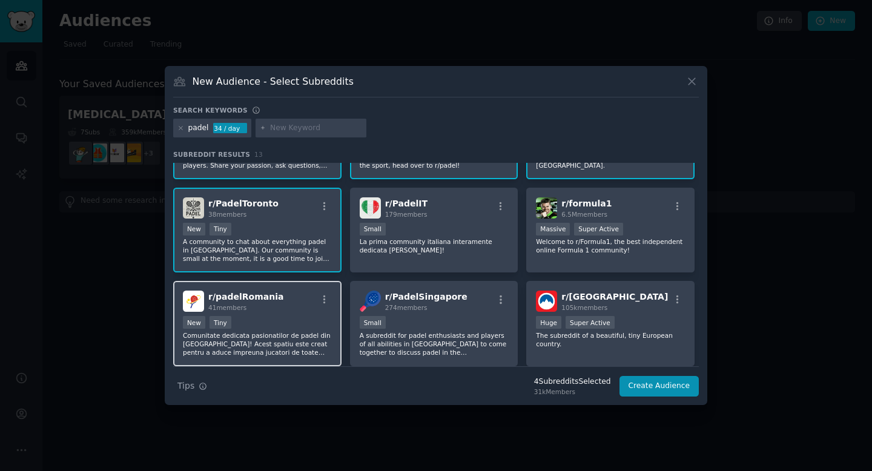
click at [288, 325] on div "New Tiny" at bounding box center [257, 323] width 149 height 15
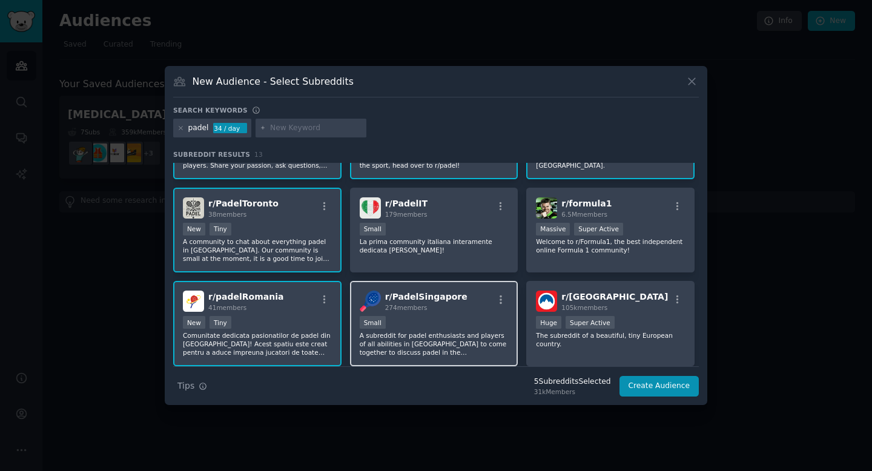
click at [428, 343] on p "A subreddit for padel enthusiasts and players of all abilities in [GEOGRAPHIC_D…" at bounding box center [434, 343] width 149 height 25
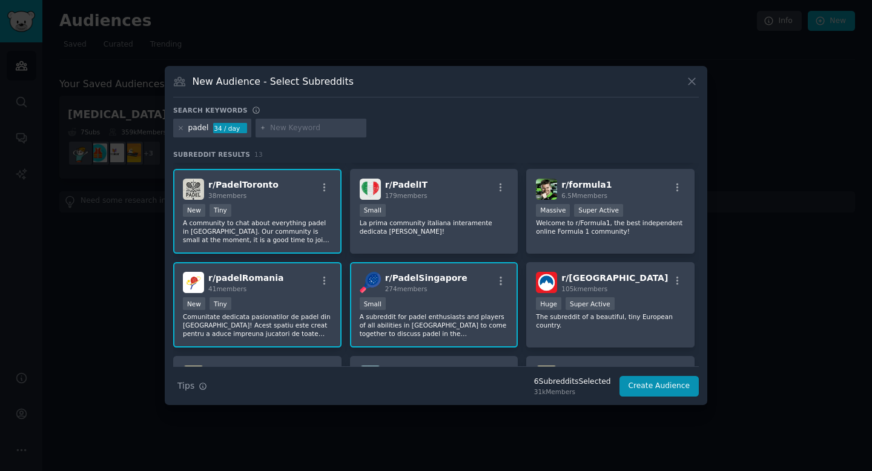
scroll to position [88, 0]
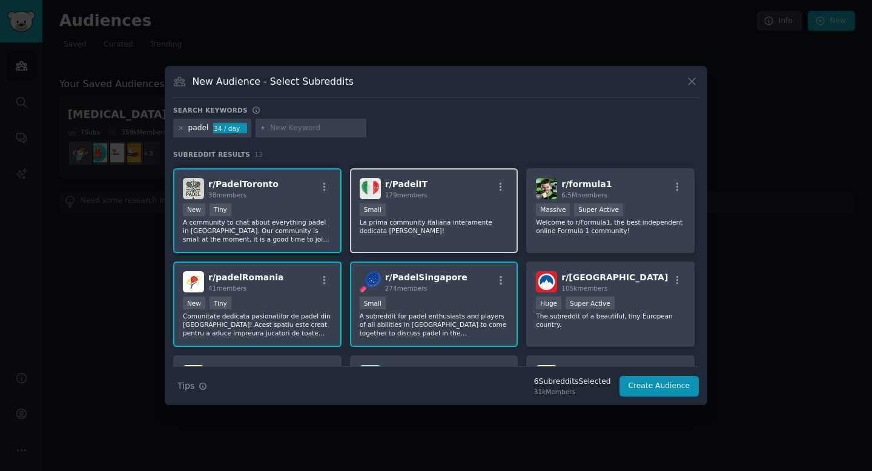
click at [426, 238] on div "r/ PadelIT 179 members Small La prima community italiana interamente dedicata a…" at bounding box center [434, 210] width 168 height 85
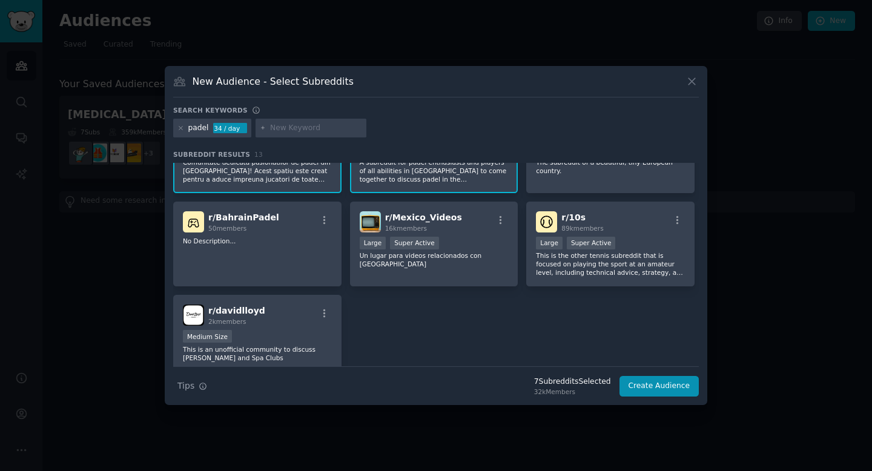
scroll to position [254, 0]
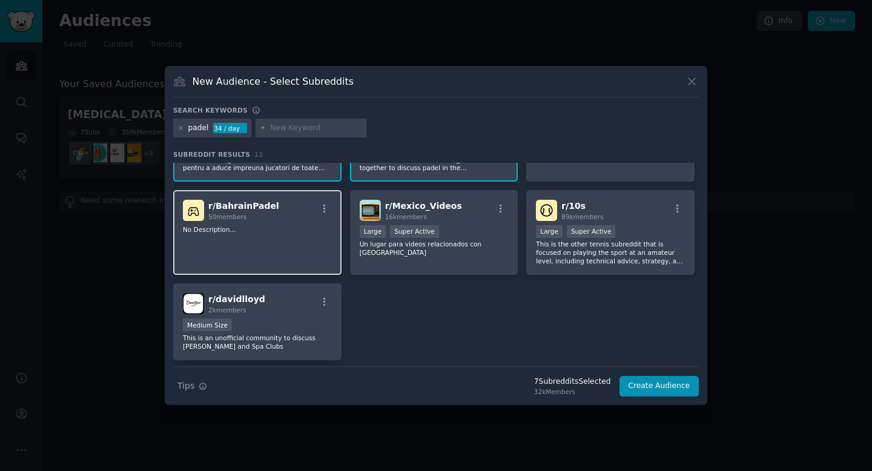
click at [270, 226] on p "No Description..." at bounding box center [257, 229] width 149 height 8
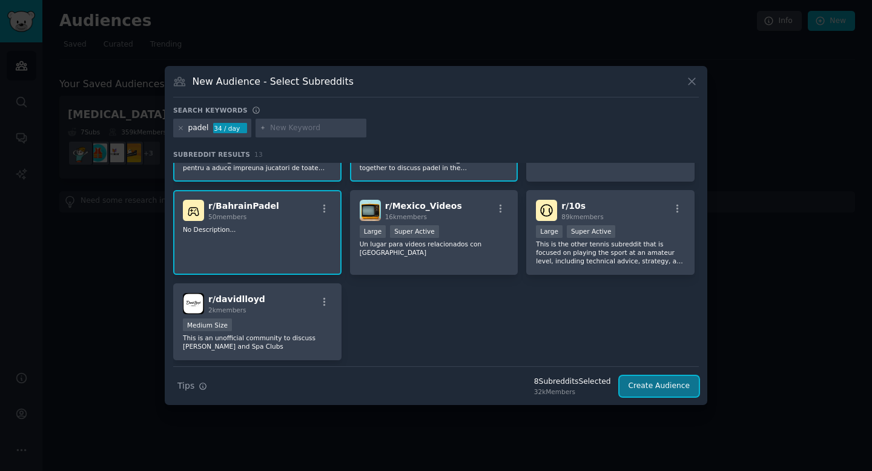
click at [667, 387] on button "Create Audience" at bounding box center [660, 386] width 80 height 21
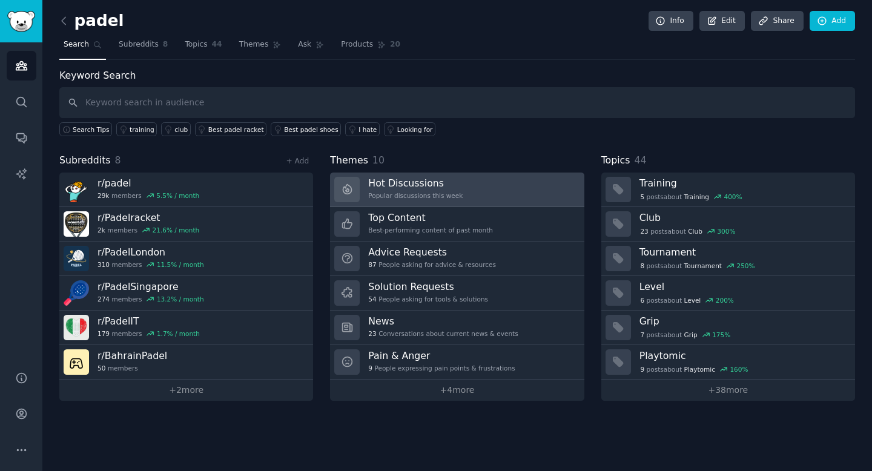
click at [419, 187] on h3 "Hot Discussions" at bounding box center [415, 183] width 95 height 13
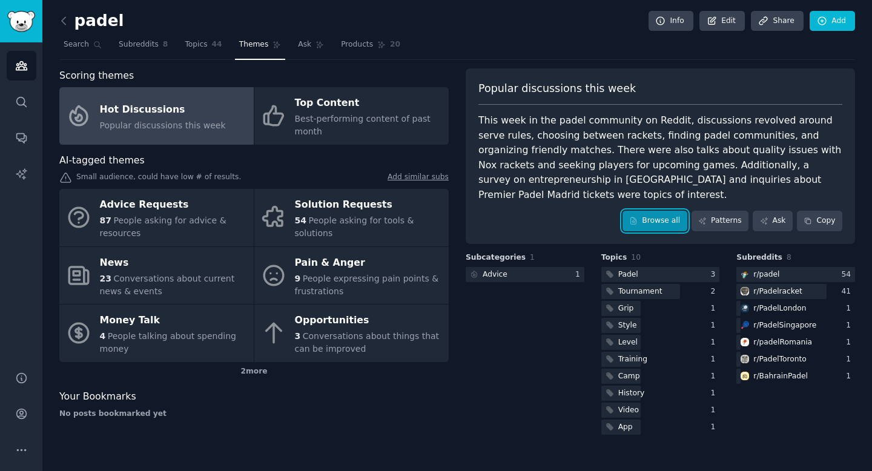
click at [657, 211] on link "Browse all" at bounding box center [655, 221] width 65 height 21
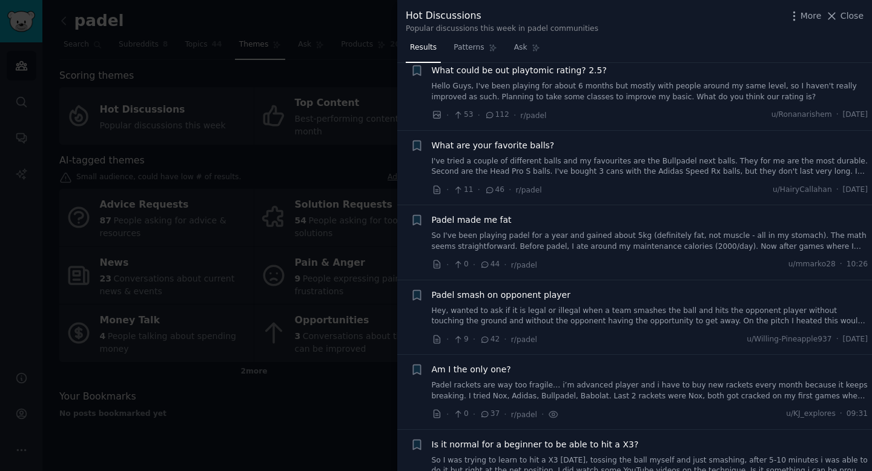
scroll to position [28, 0]
click at [606, 170] on link "I've tried a couple of different balls and my favourites are the Bullpadel next…" at bounding box center [650, 164] width 437 height 21
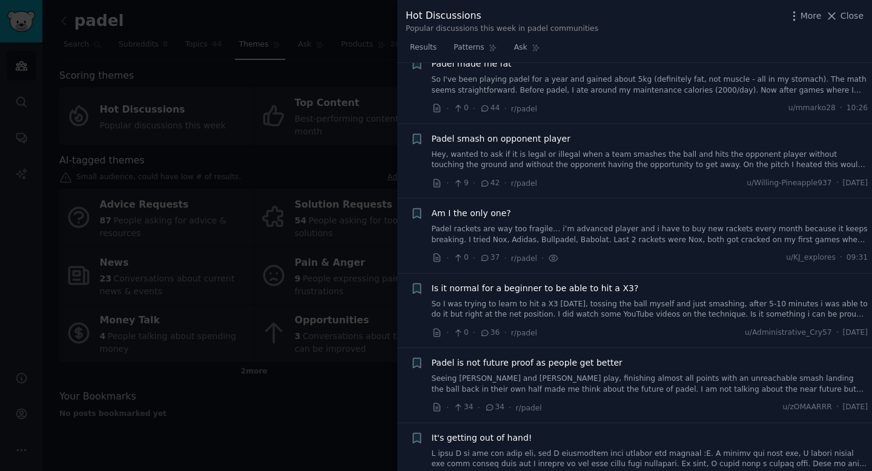
scroll to position [369, 0]
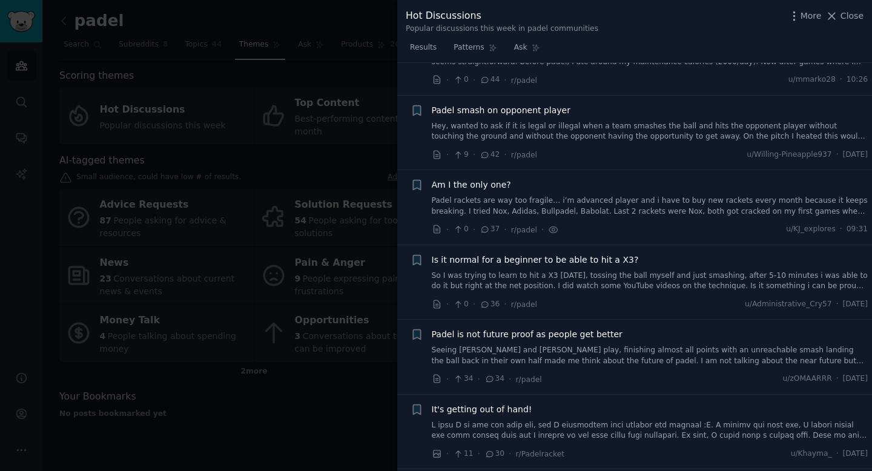
click at [560, 282] on link "So I was trying to learn to hit a X3 [DATE], tossing the ball myself and just s…" at bounding box center [650, 281] width 437 height 21
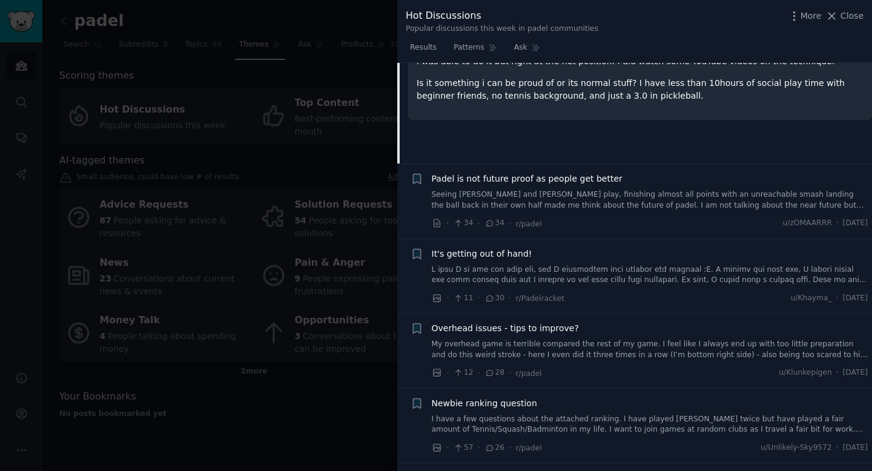
scroll to position [568, 0]
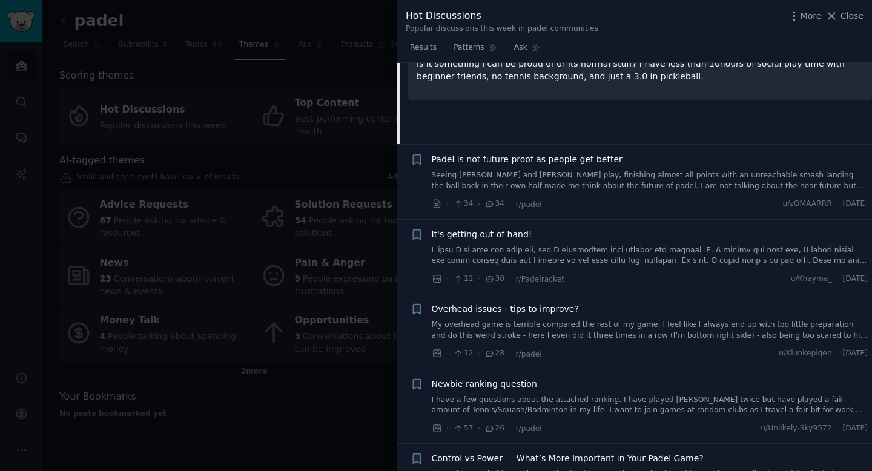
click at [491, 248] on link at bounding box center [650, 255] width 437 height 21
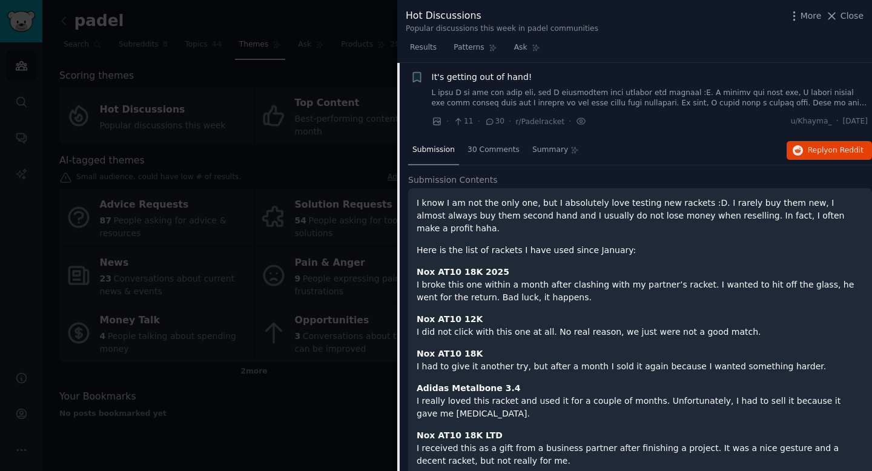
scroll to position [543, 0]
click at [499, 218] on p "I know I am not the only one, but I absolutely love testing new rackets :D. I r…" at bounding box center [640, 217] width 447 height 38
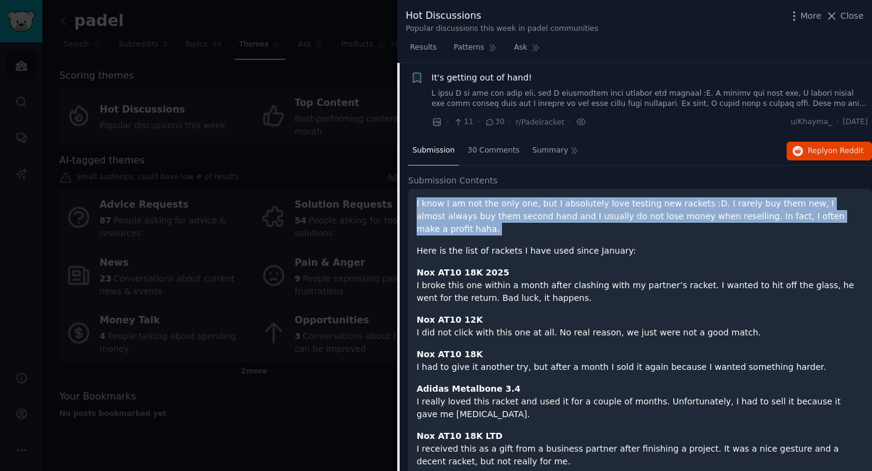
click at [499, 218] on p "I know I am not the only one, but I absolutely love testing new rackets :D. I r…" at bounding box center [640, 217] width 447 height 38
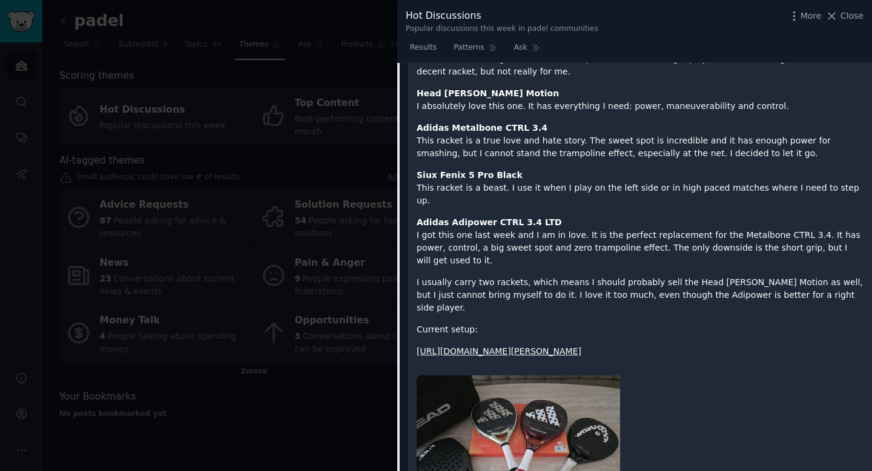
scroll to position [921, 0]
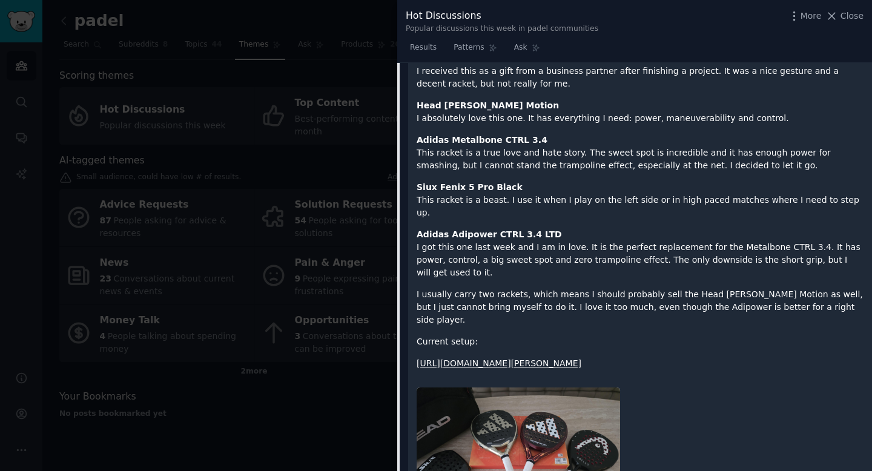
click at [510, 288] on p "I usually carry two rackets, which means I should probably sell the Head Coello…" at bounding box center [640, 307] width 447 height 38
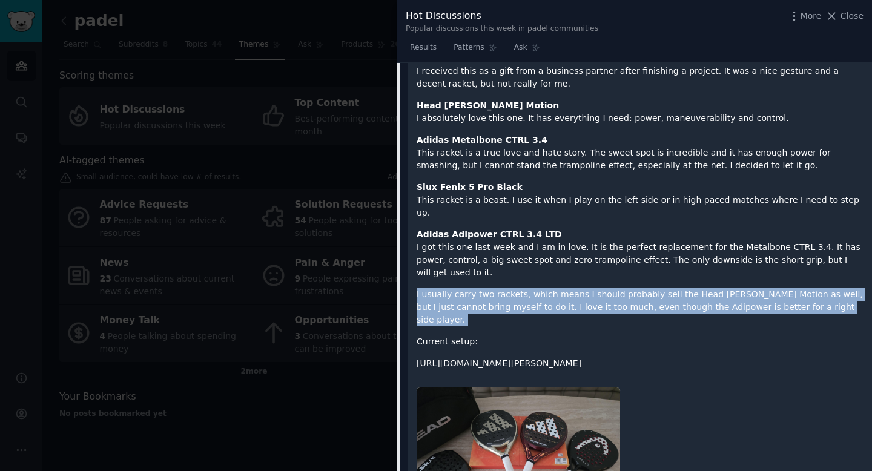
click at [510, 288] on p "I usually carry two rackets, which means I should probably sell the Head Coello…" at bounding box center [640, 307] width 447 height 38
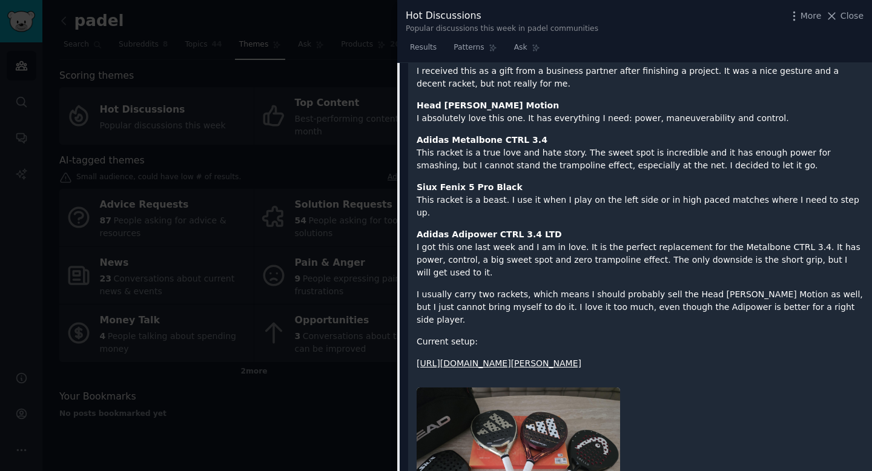
click at [510, 288] on p "I usually carry two rackets, which means I should probably sell the Head Coello…" at bounding box center [640, 307] width 447 height 38
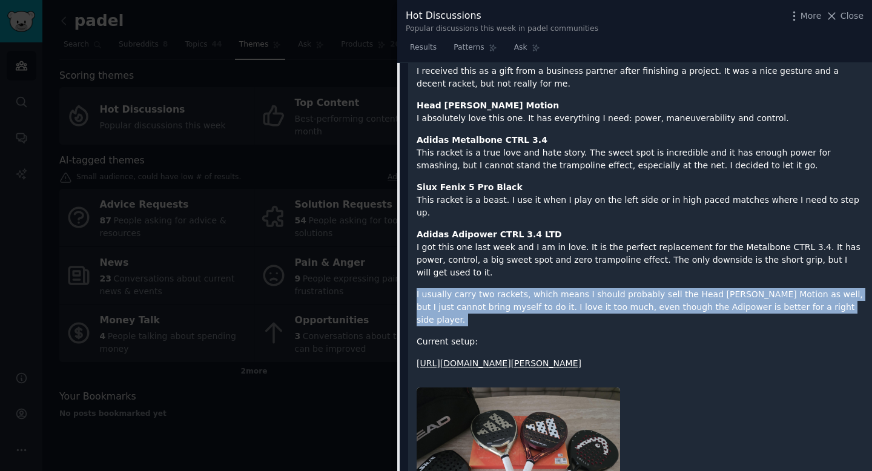
click at [510, 288] on p "I usually carry two rackets, which means I should probably sell the Head Coello…" at bounding box center [640, 307] width 447 height 38
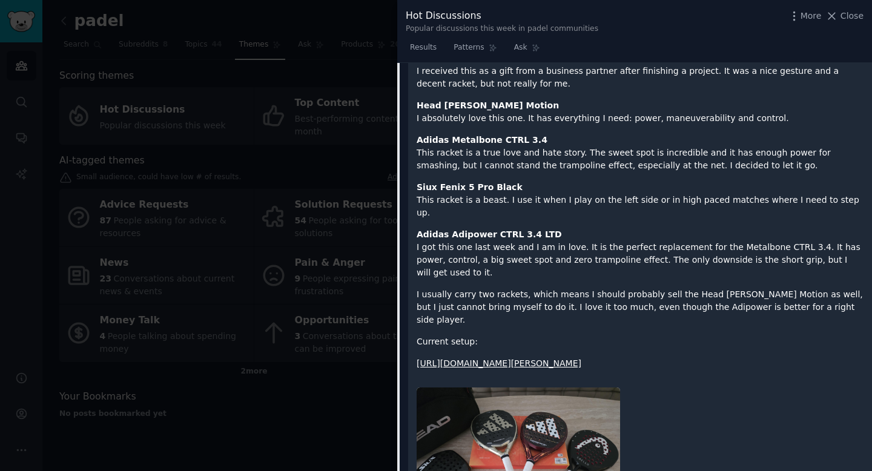
click at [317, 158] on div at bounding box center [436, 235] width 872 height 471
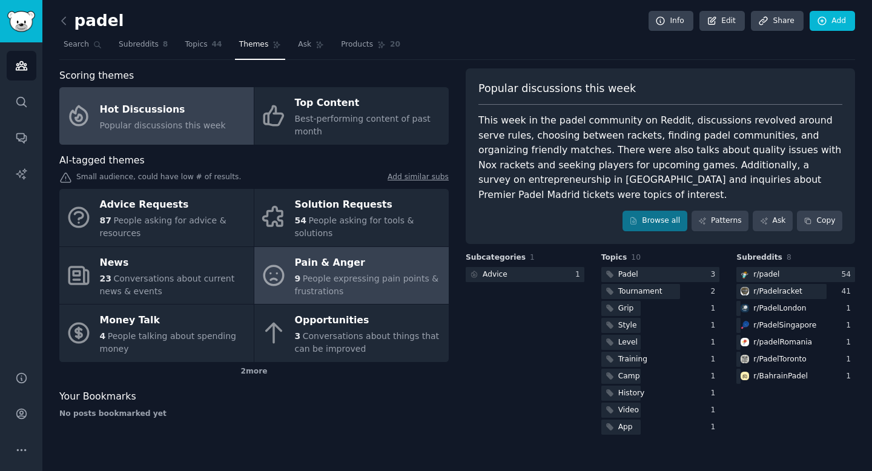
click at [334, 269] on div "Pain & Anger" at bounding box center [369, 262] width 148 height 19
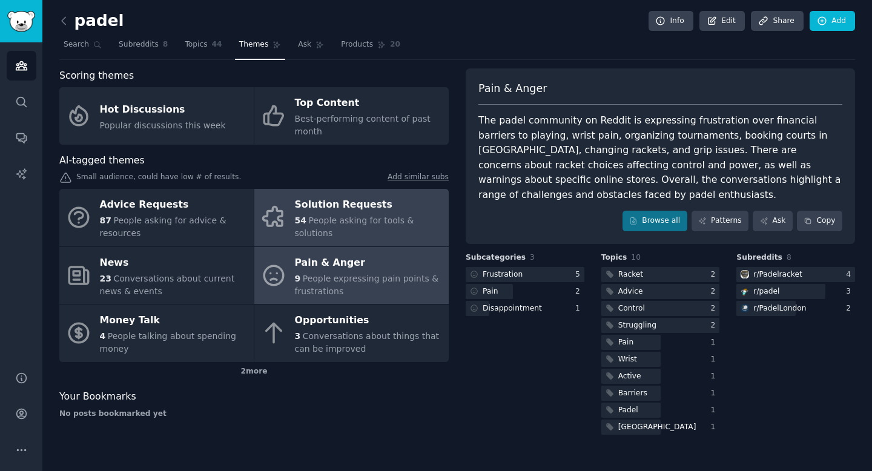
click at [372, 245] on link "Solution Requests 54 People asking for tools & solutions" at bounding box center [351, 218] width 194 height 58
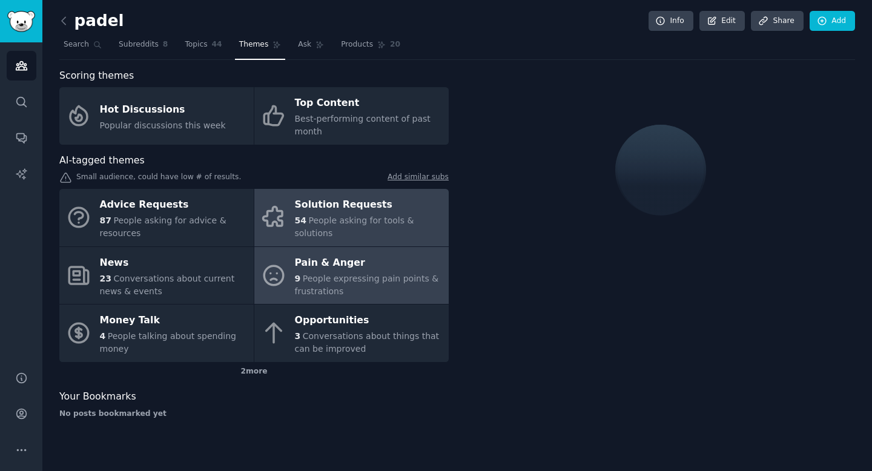
click at [377, 268] on div "Pain & Anger" at bounding box center [369, 262] width 148 height 19
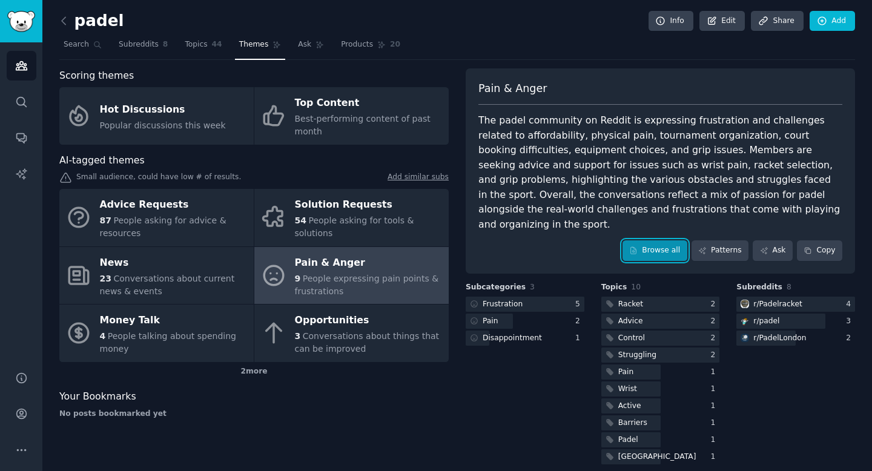
click at [653, 241] on link "Browse all" at bounding box center [655, 251] width 65 height 21
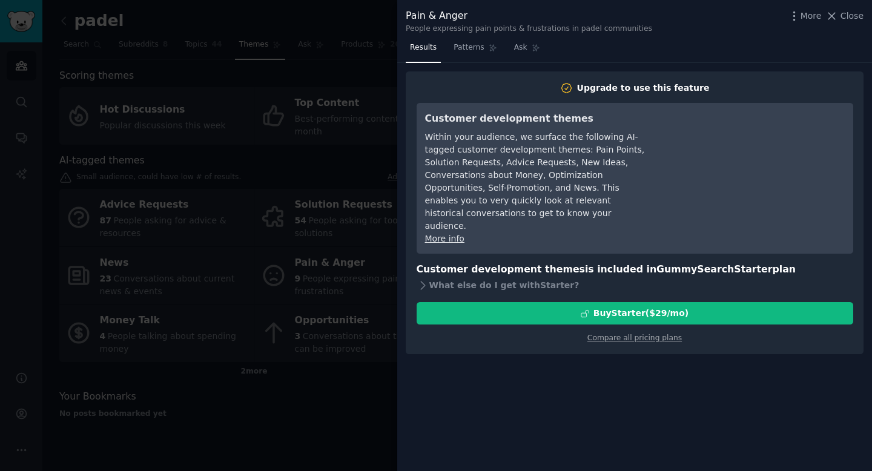
click at [242, 161] on div at bounding box center [436, 235] width 872 height 471
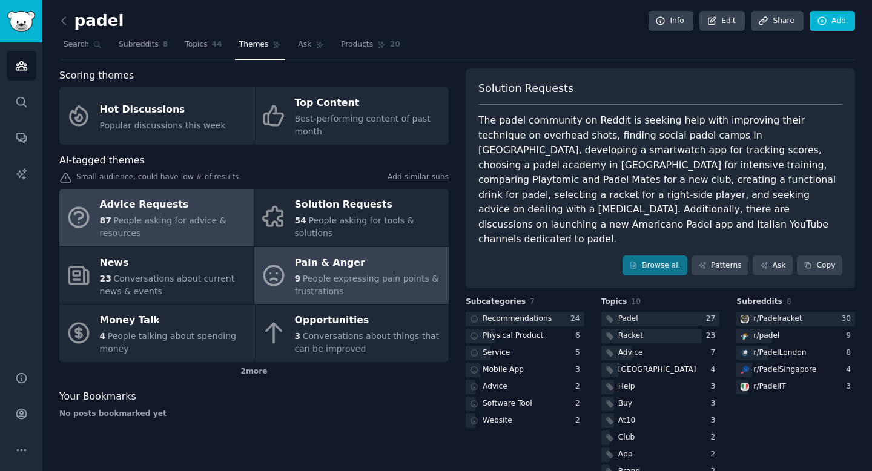
click at [167, 203] on div "Advice Requests" at bounding box center [174, 205] width 148 height 19
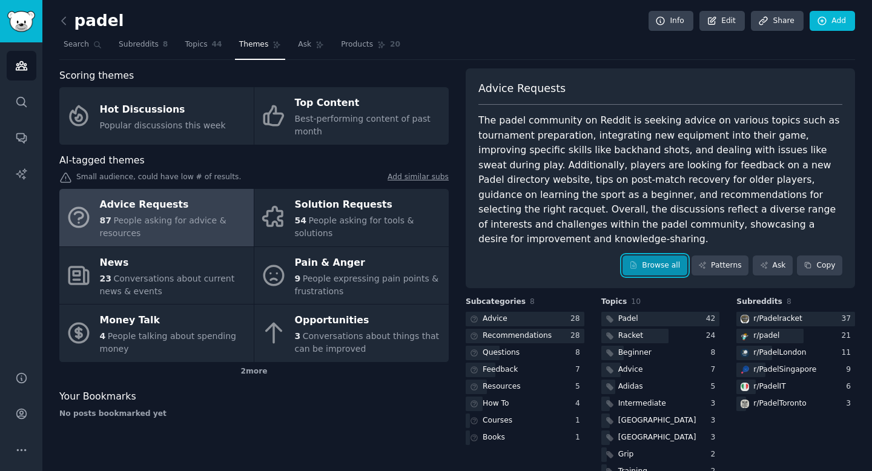
click at [639, 256] on link "Browse all" at bounding box center [655, 266] width 65 height 21
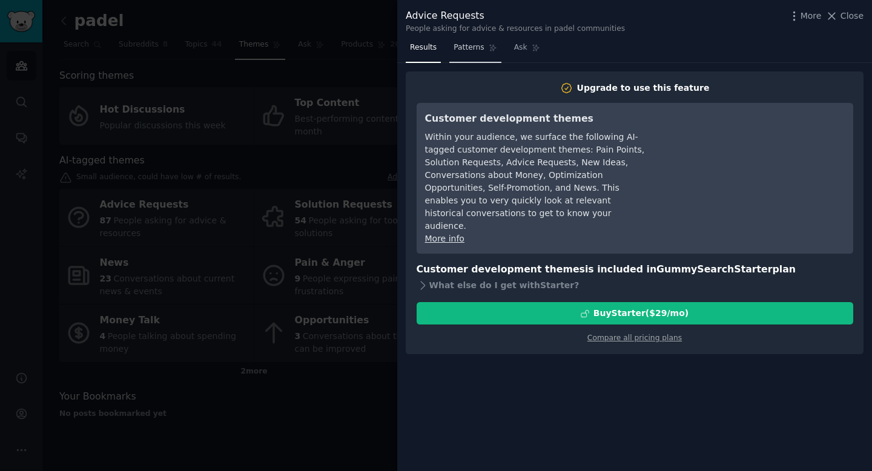
click at [471, 58] on link "Patterns" at bounding box center [475, 50] width 51 height 25
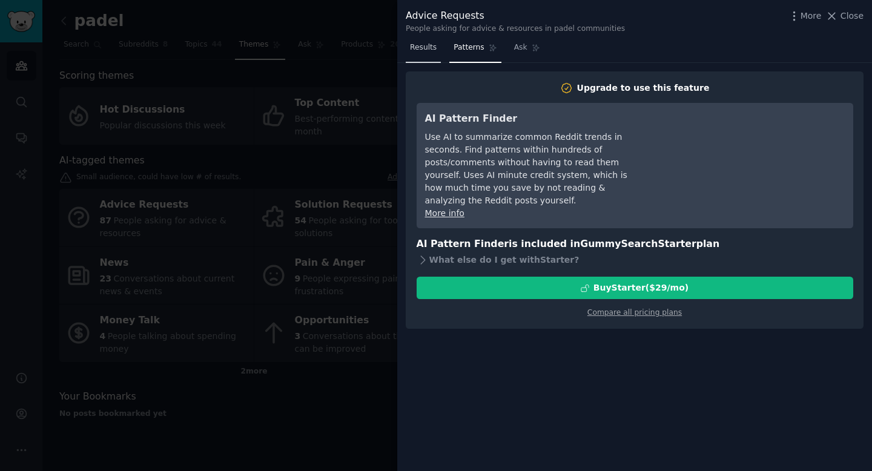
click at [423, 51] on span "Results" at bounding box center [423, 47] width 27 height 11
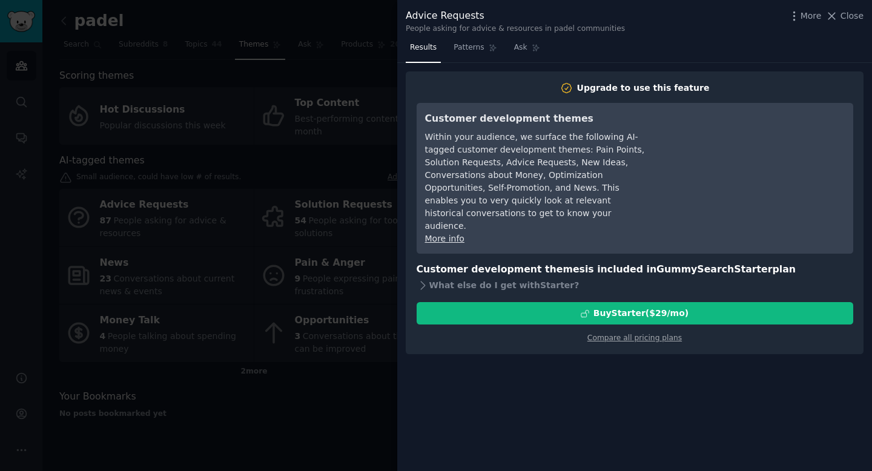
click at [290, 133] on div at bounding box center [436, 235] width 872 height 471
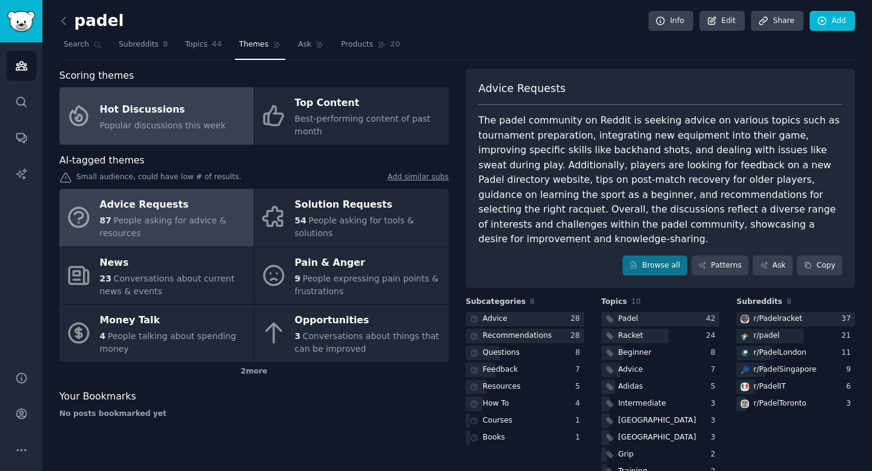
click at [168, 118] on div "Hot Discussions" at bounding box center [163, 109] width 126 height 19
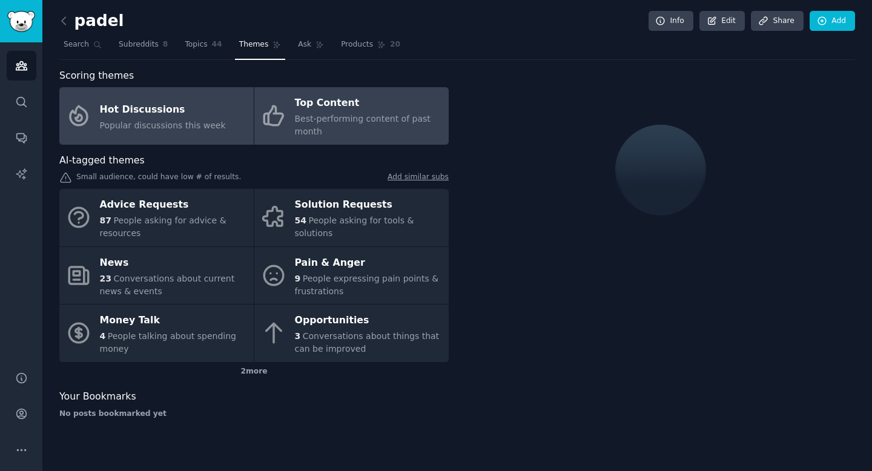
click at [325, 124] on div "Best-performing content of past month" at bounding box center [369, 125] width 148 height 25
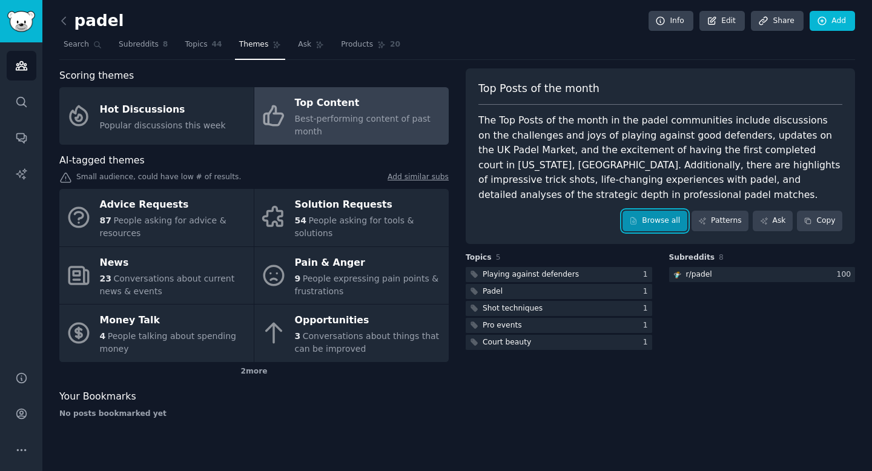
click at [644, 226] on link "Browse all" at bounding box center [655, 221] width 65 height 21
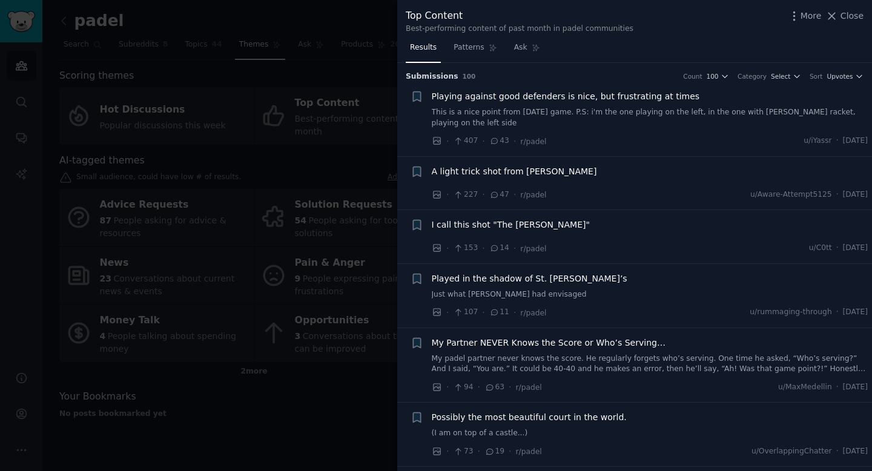
click at [656, 366] on link "My padel partner never knows the score. He regularly forgets who’s serving. One…" at bounding box center [650, 364] width 437 height 21
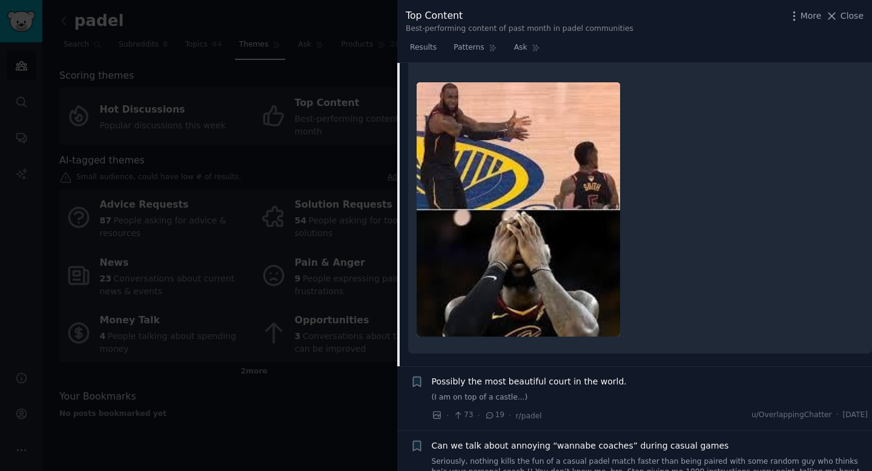
scroll to position [725, 0]
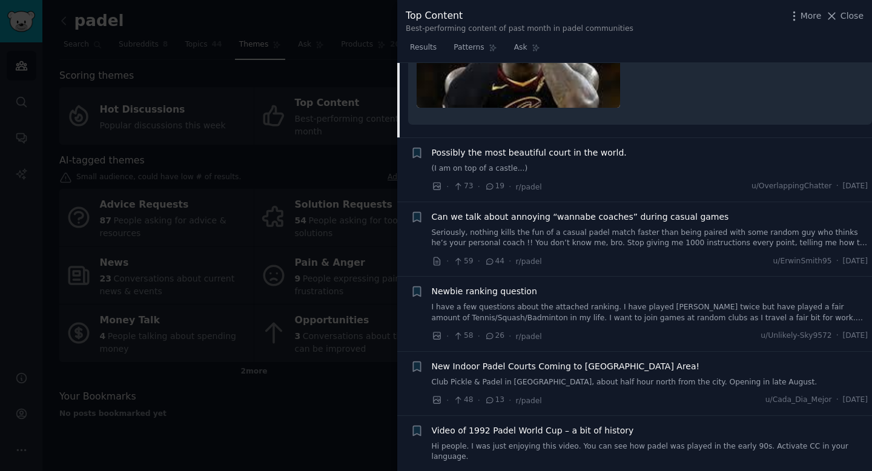
click at [193, 128] on div at bounding box center [436, 235] width 872 height 471
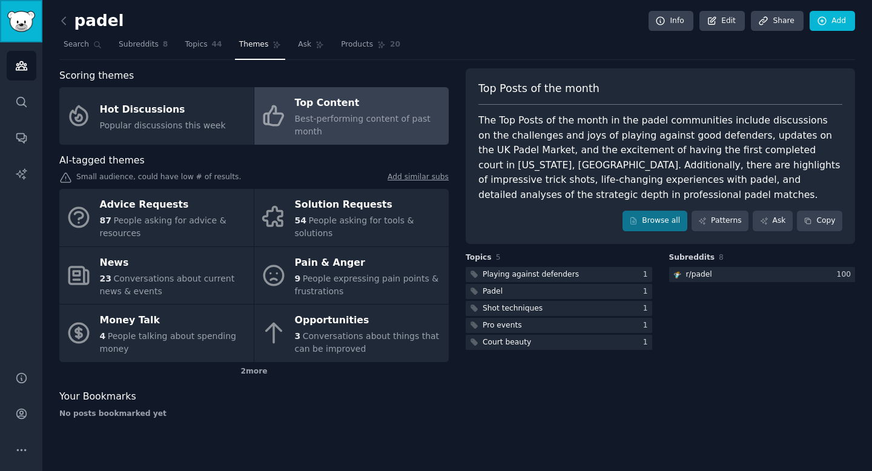
click at [21, 17] on img "Sidebar" at bounding box center [21, 21] width 28 height 21
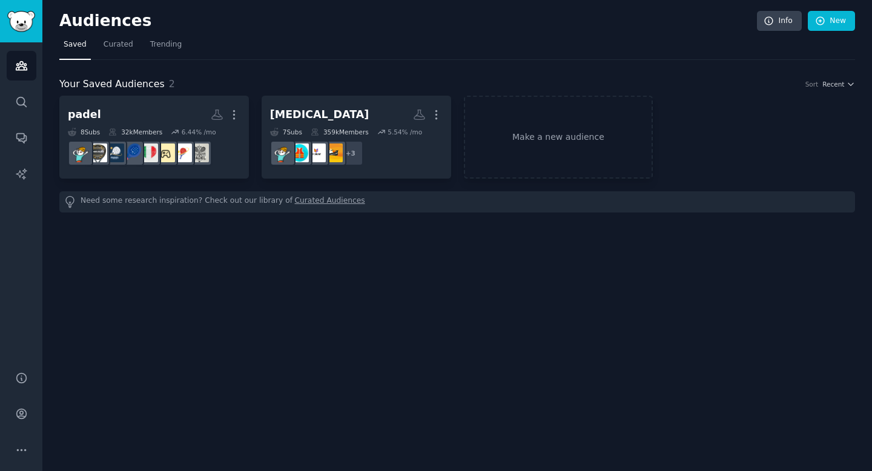
click at [307, 206] on link "Curated Audiences" at bounding box center [330, 202] width 70 height 13
